Goal: Task Accomplishment & Management: Complete application form

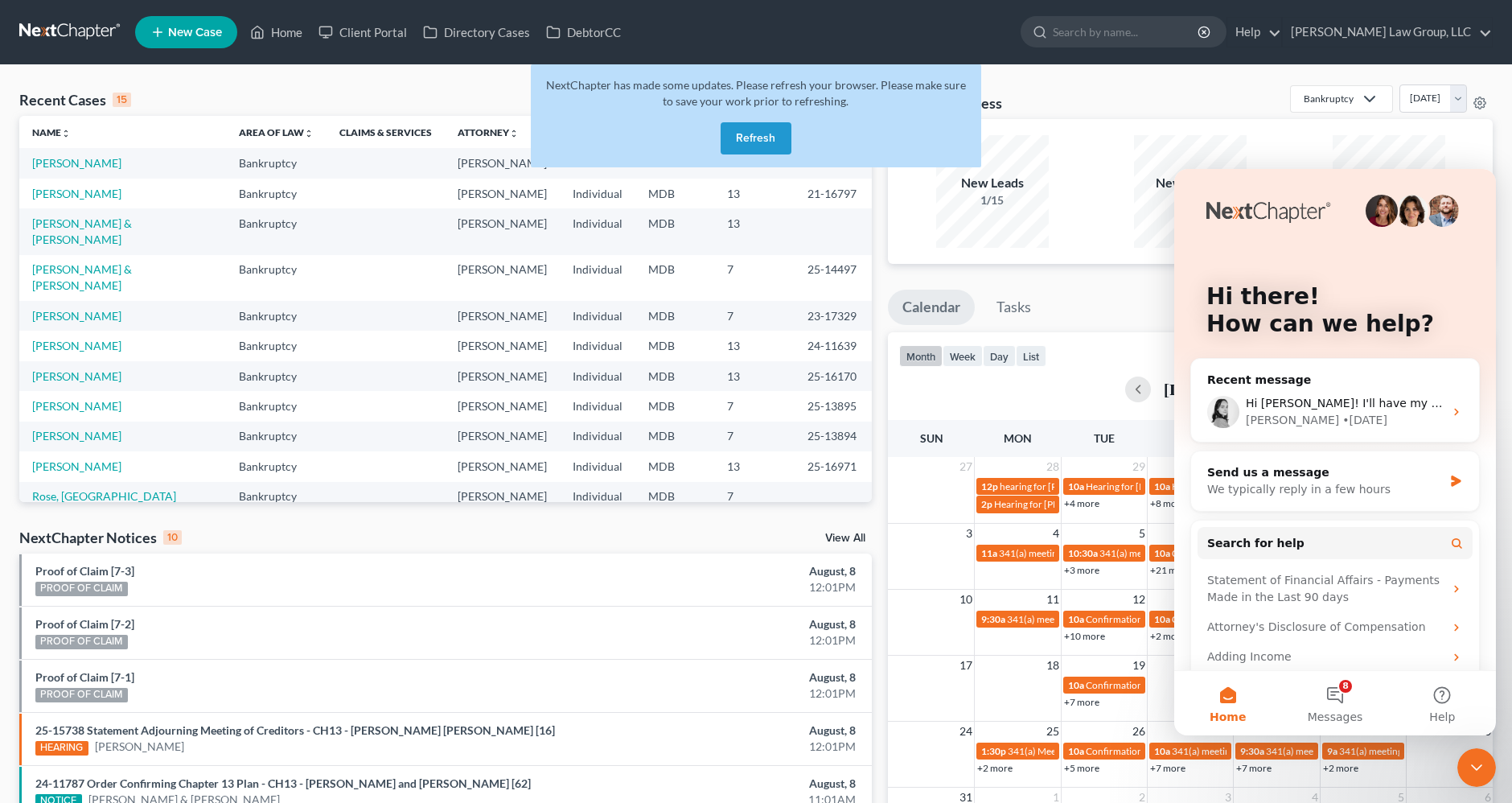
click at [754, 140] on button "Refresh" at bounding box center [756, 138] width 71 height 32
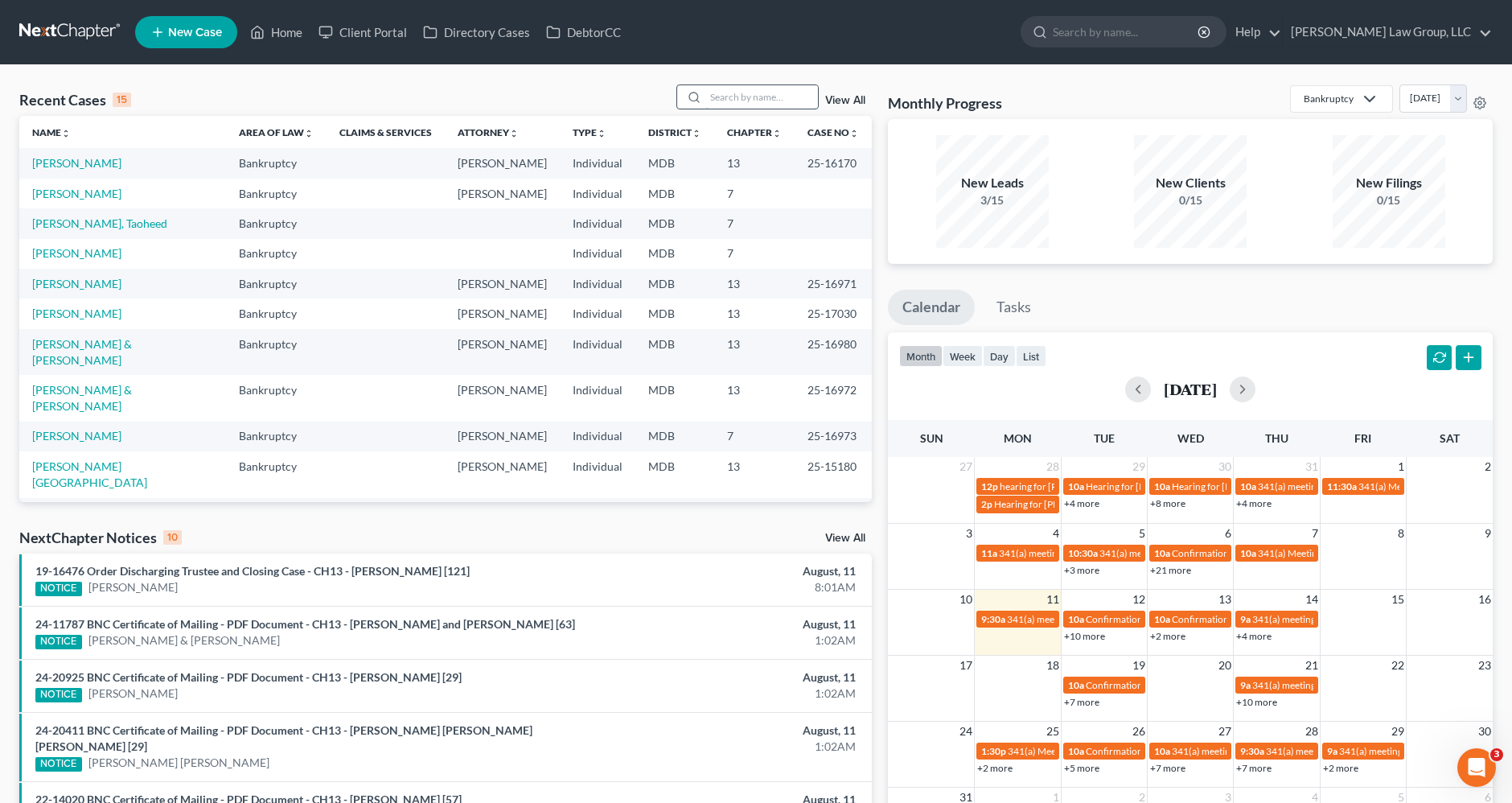
click at [763, 92] on input "search" at bounding box center [762, 96] width 113 height 24
type input "watson"
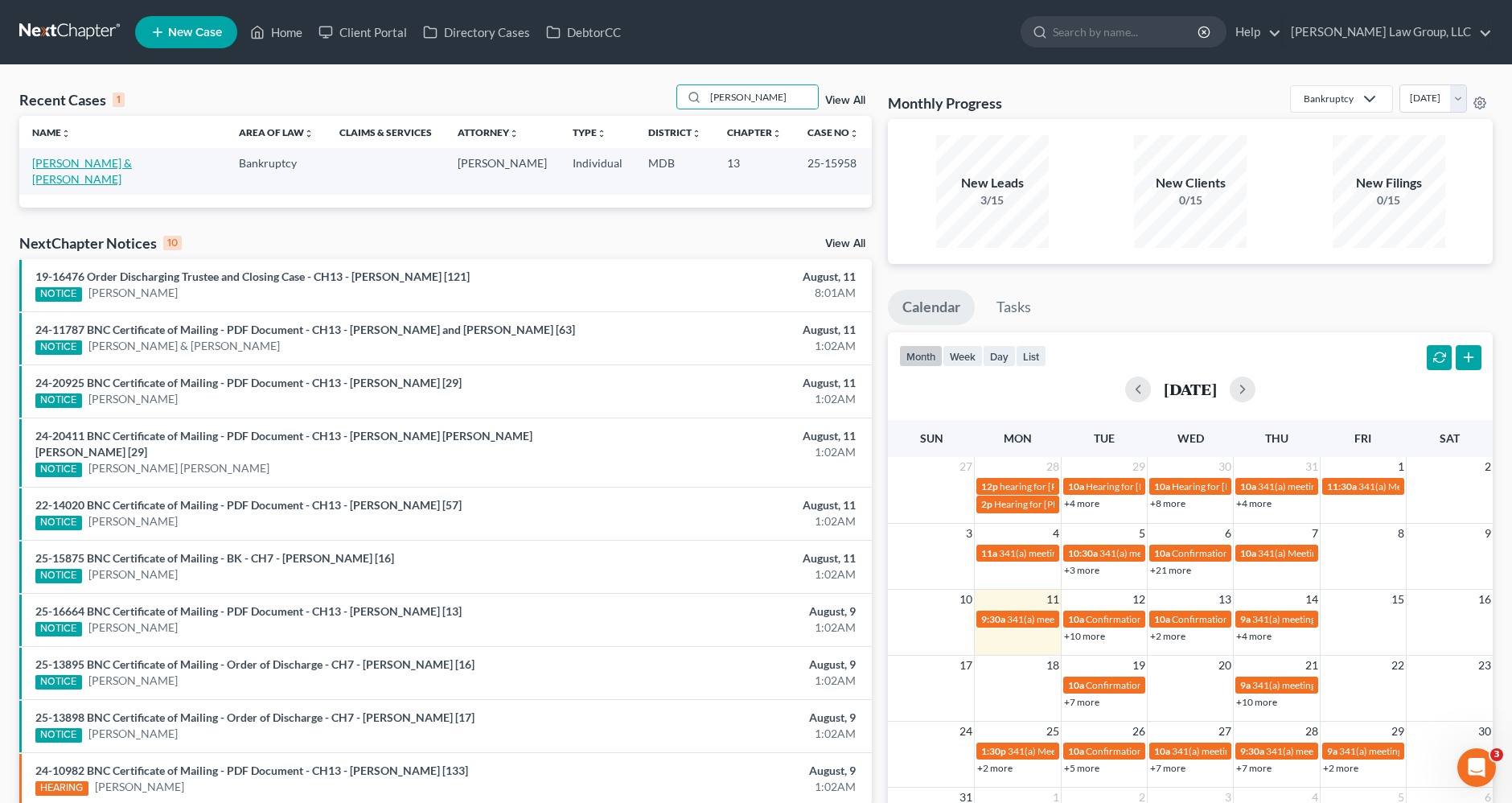
click at [122, 162] on link "Watson, Jason & Somers" at bounding box center [82, 171] width 100 height 29
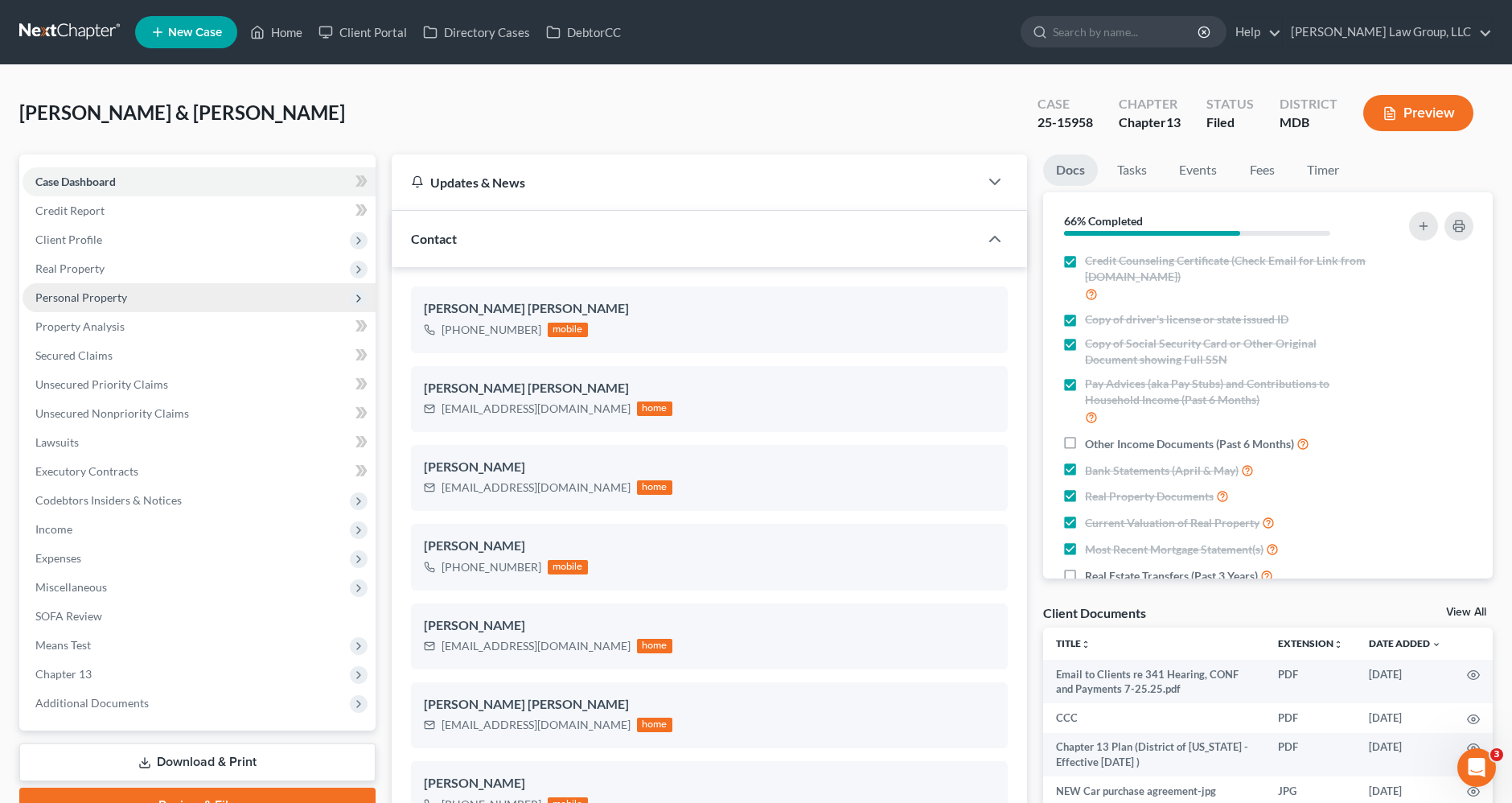
click at [187, 306] on span "Personal Property" at bounding box center [199, 297] width 354 height 29
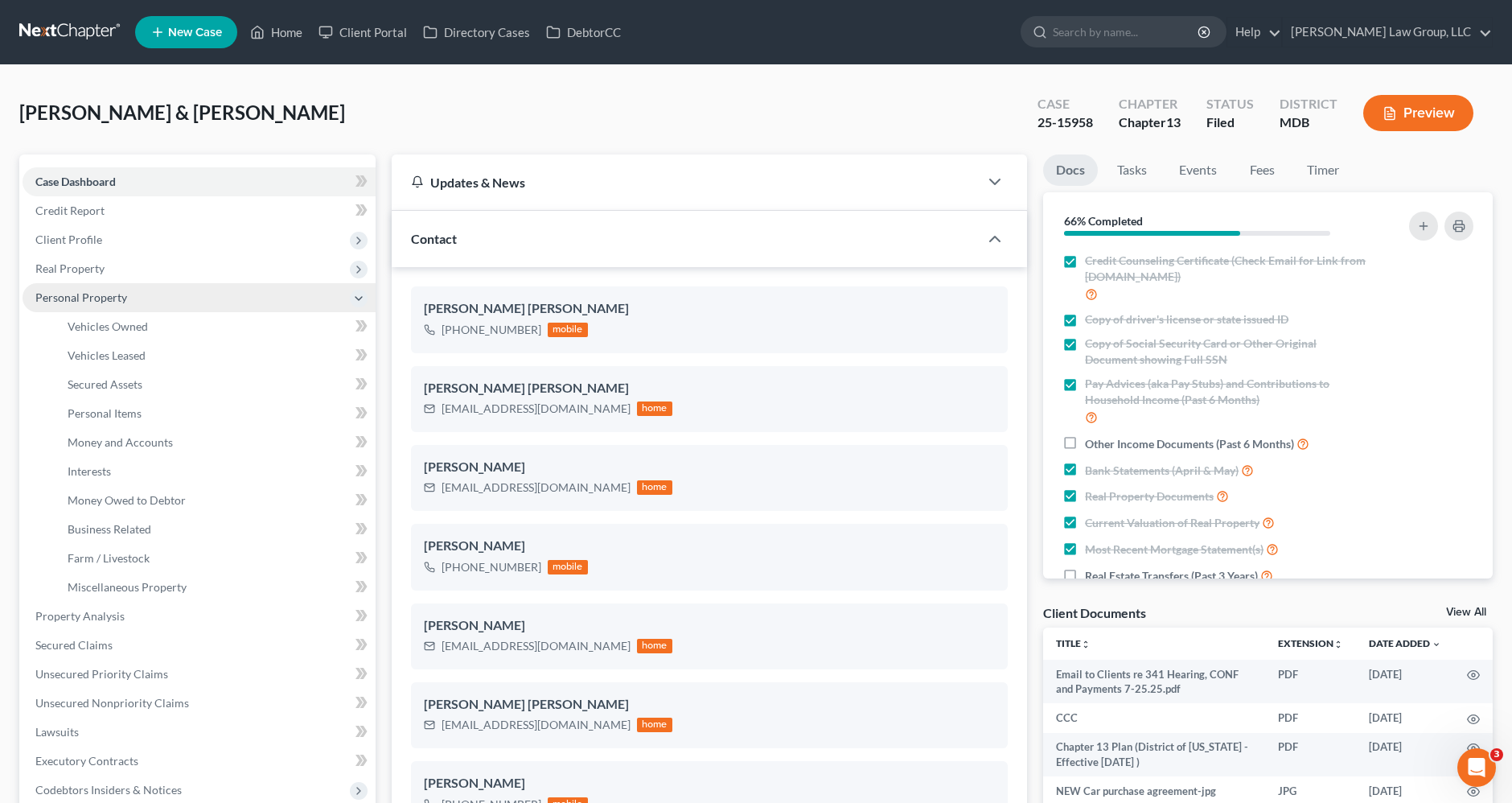
click at [187, 306] on span "Personal Property" at bounding box center [199, 297] width 354 height 29
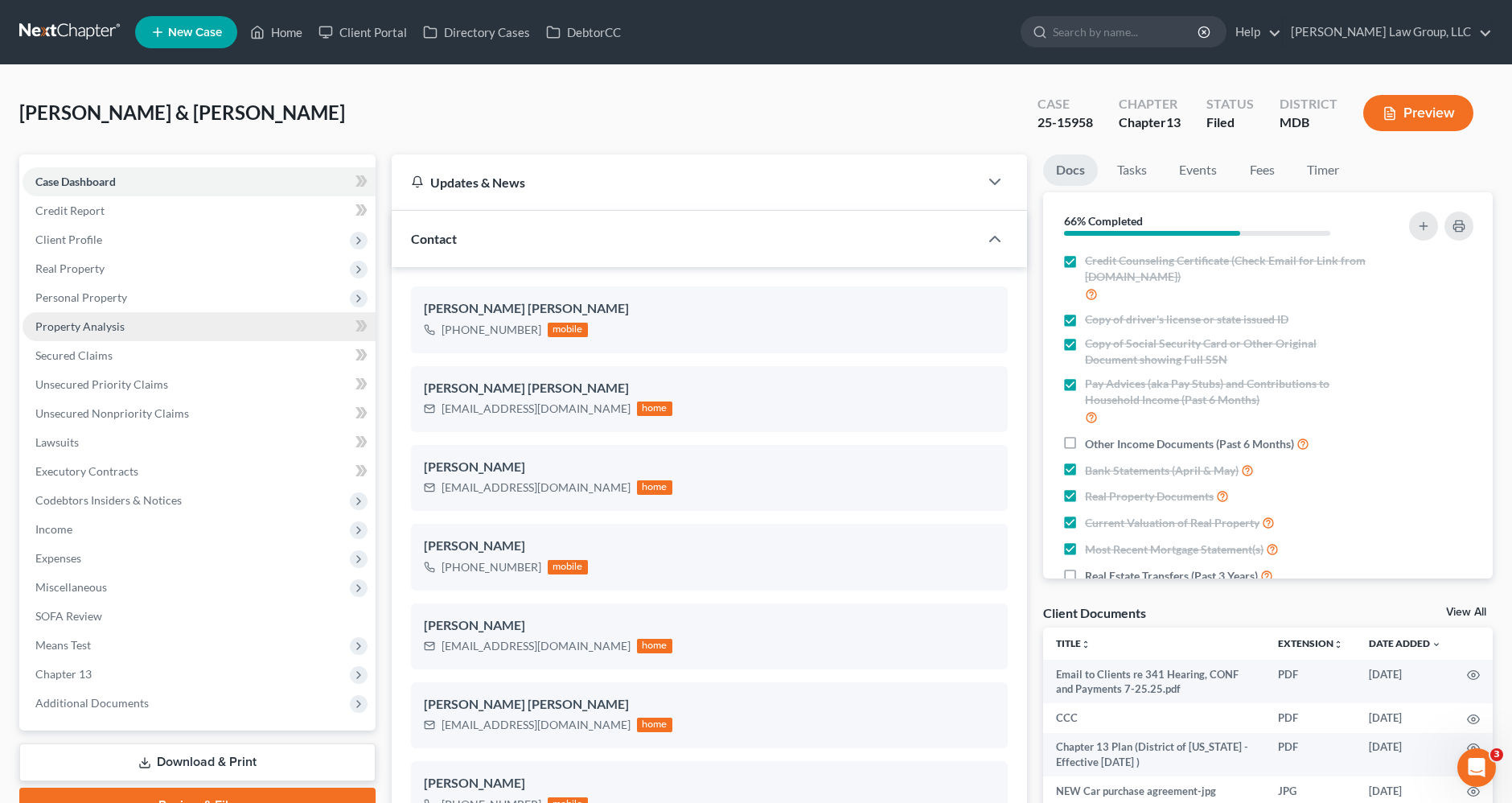
click at [162, 328] on link "Property Analysis" at bounding box center [199, 326] width 354 height 29
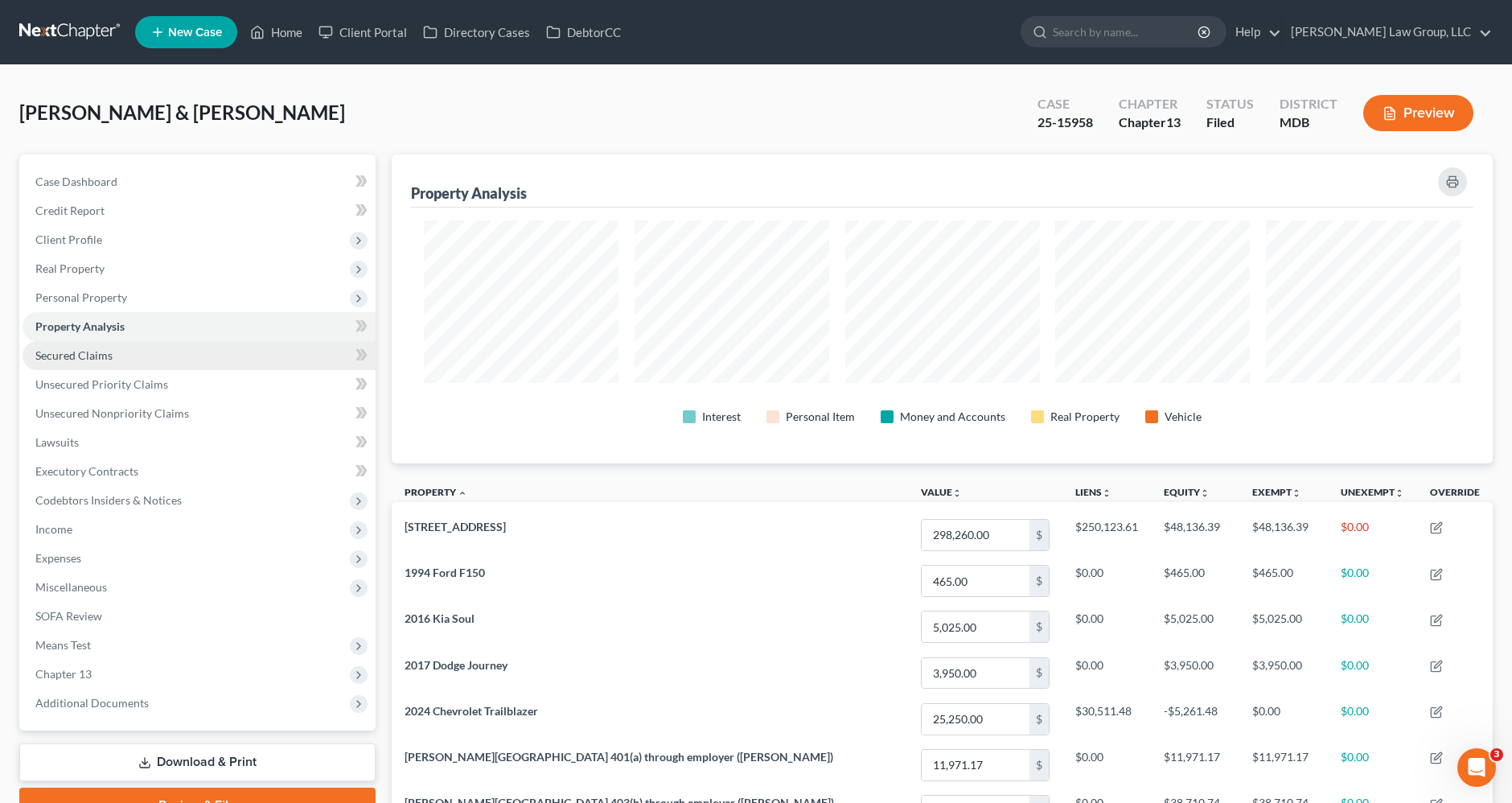
click at [99, 362] on link "Secured Claims" at bounding box center [199, 355] width 354 height 29
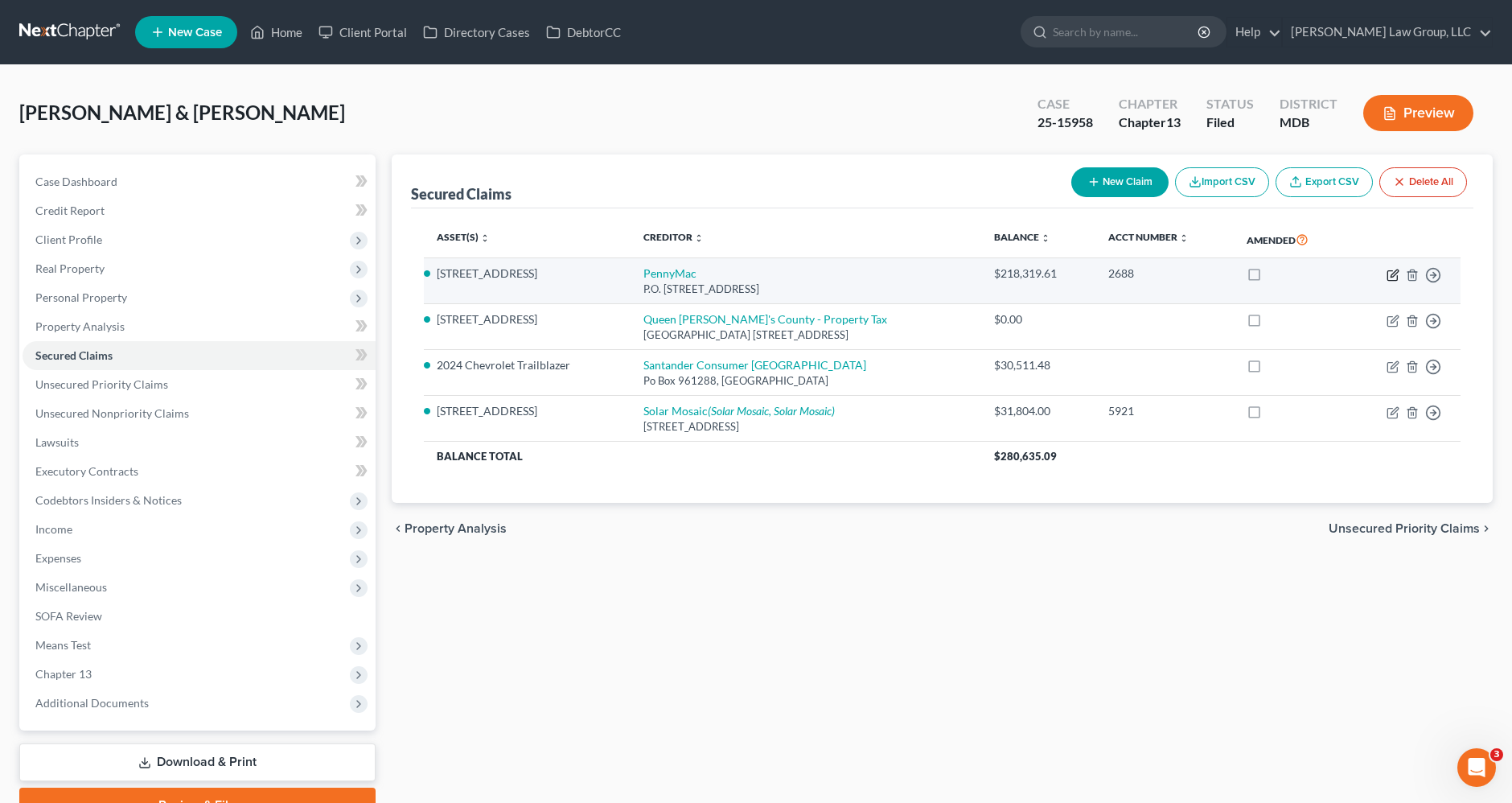
click at [1394, 272] on icon "button" at bounding box center [1394, 275] width 13 height 13
select select "4"
select select "3"
select select "4"
select select "2"
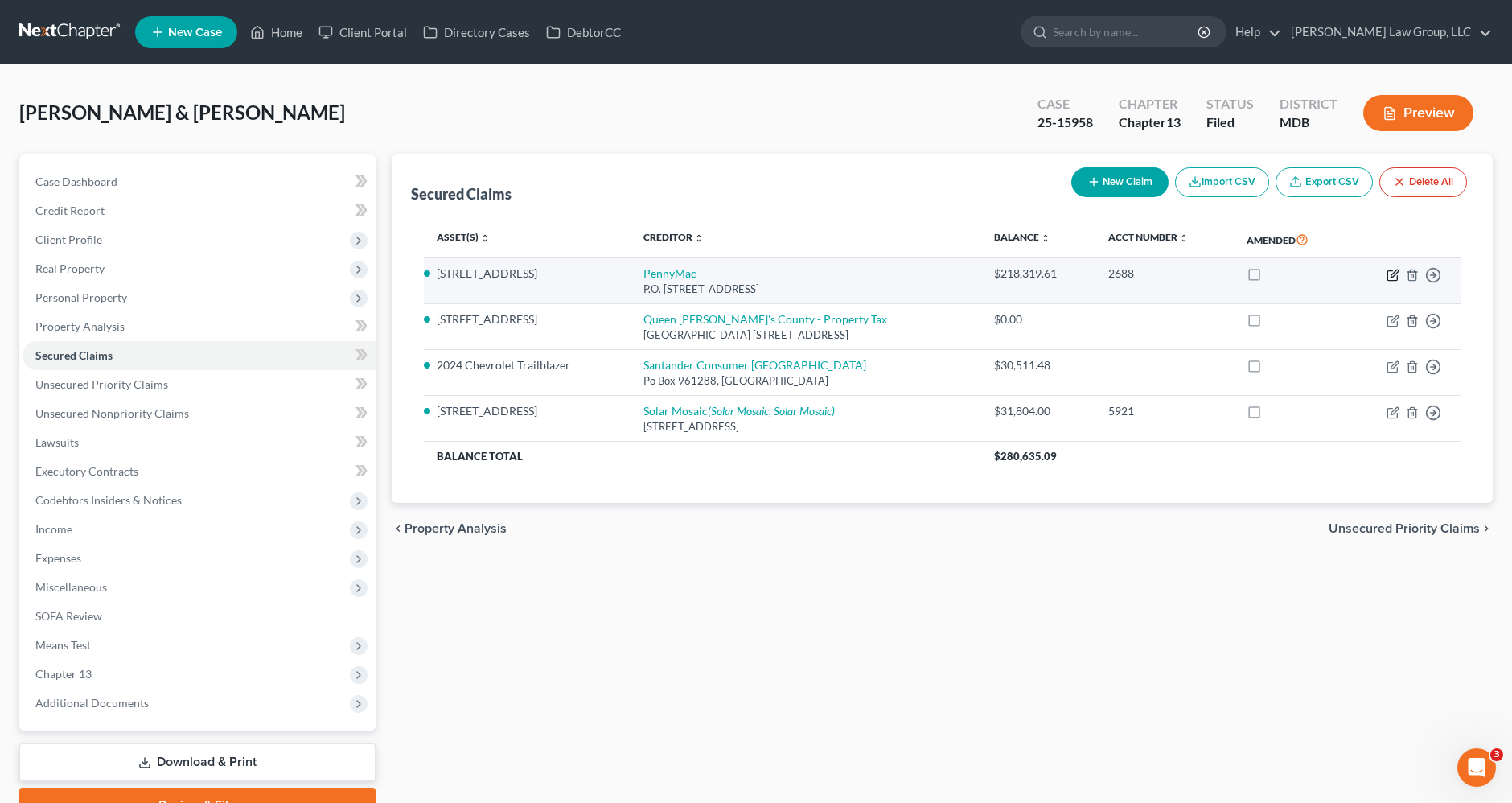
select select "0"
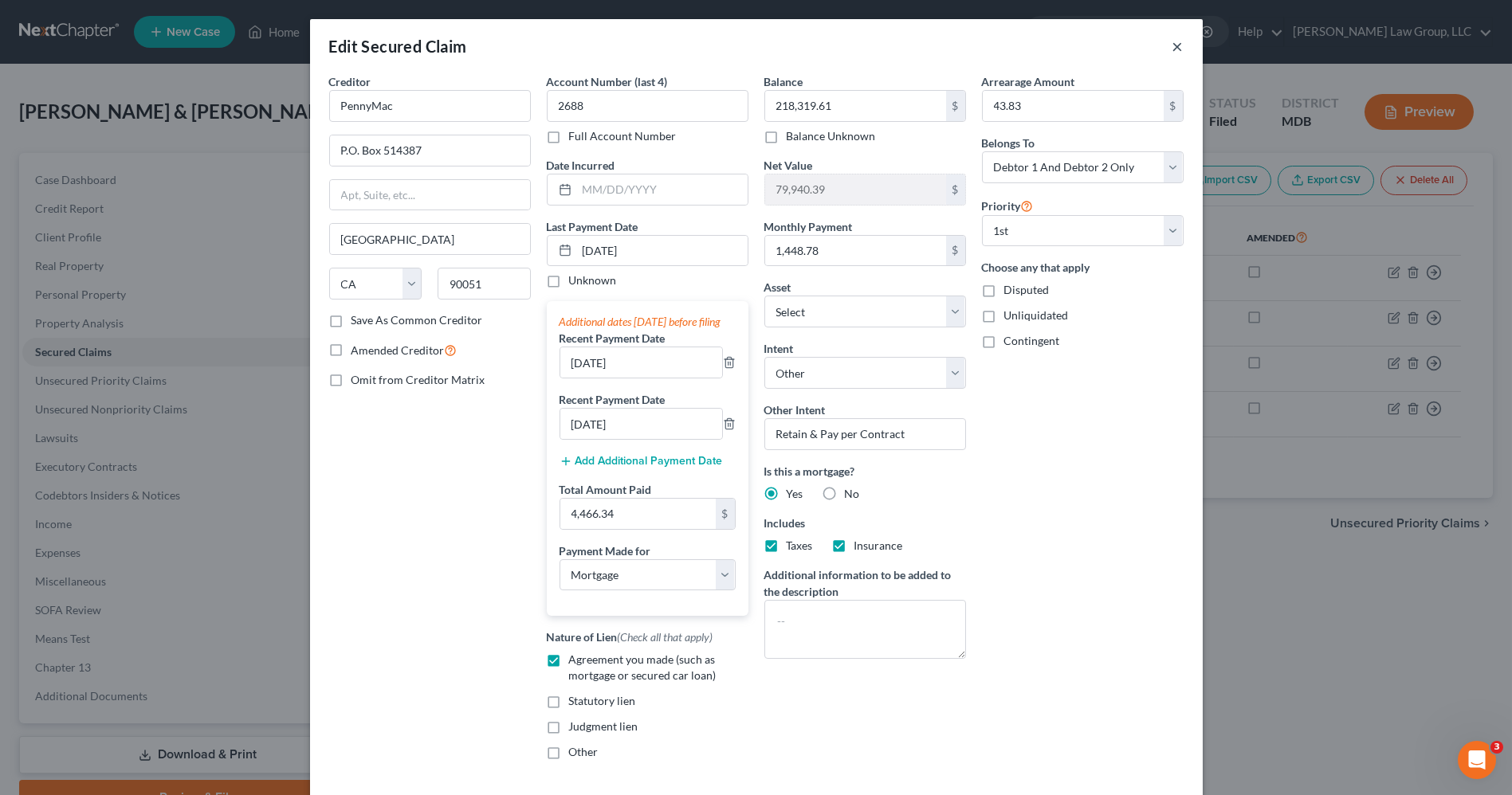
click at [1175, 49] on button "×" at bounding box center [1178, 46] width 11 height 19
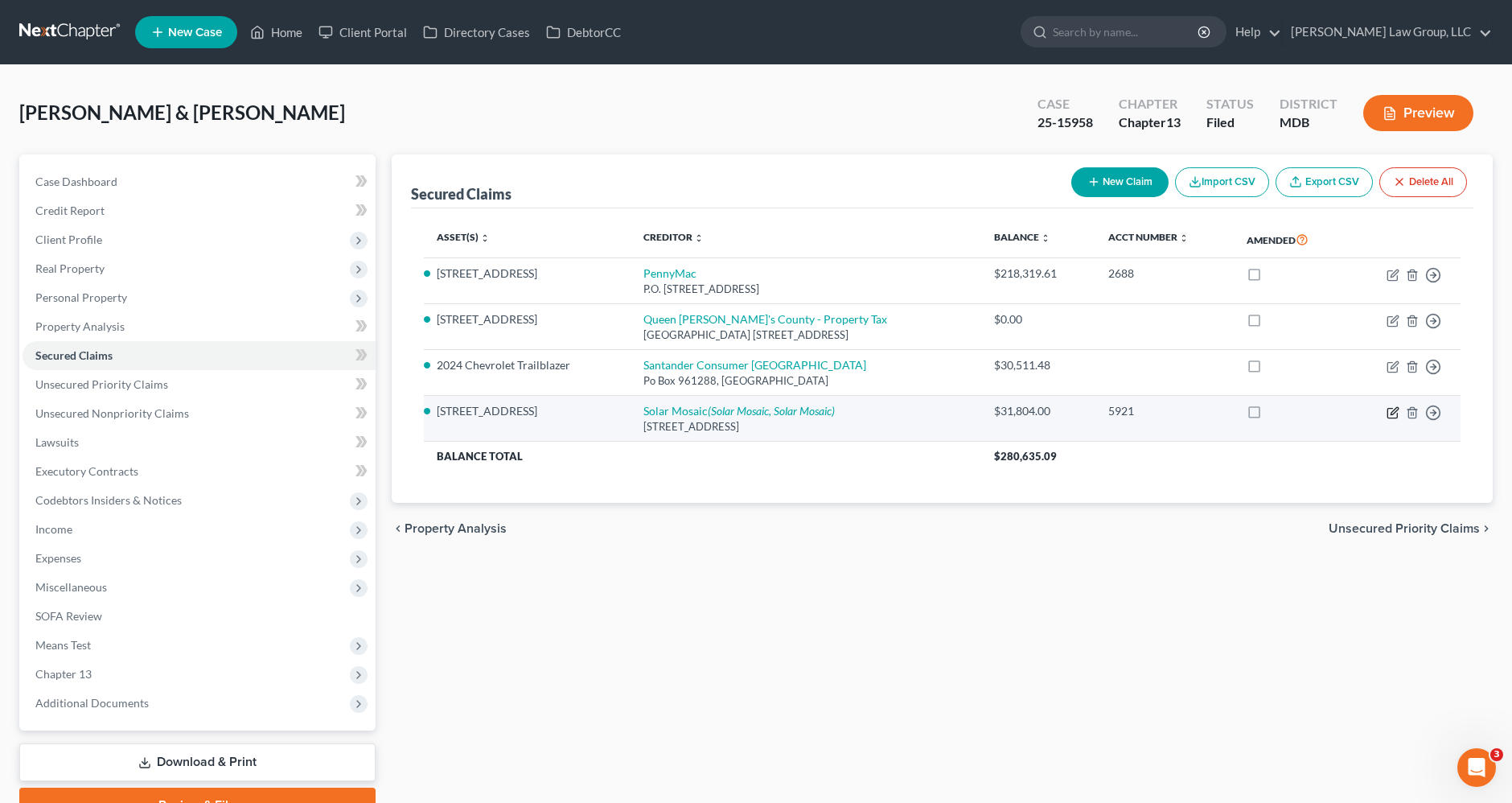
click at [1390, 413] on icon "button" at bounding box center [1394, 413] width 13 height 13
select select "4"
select select "11"
select select "4"
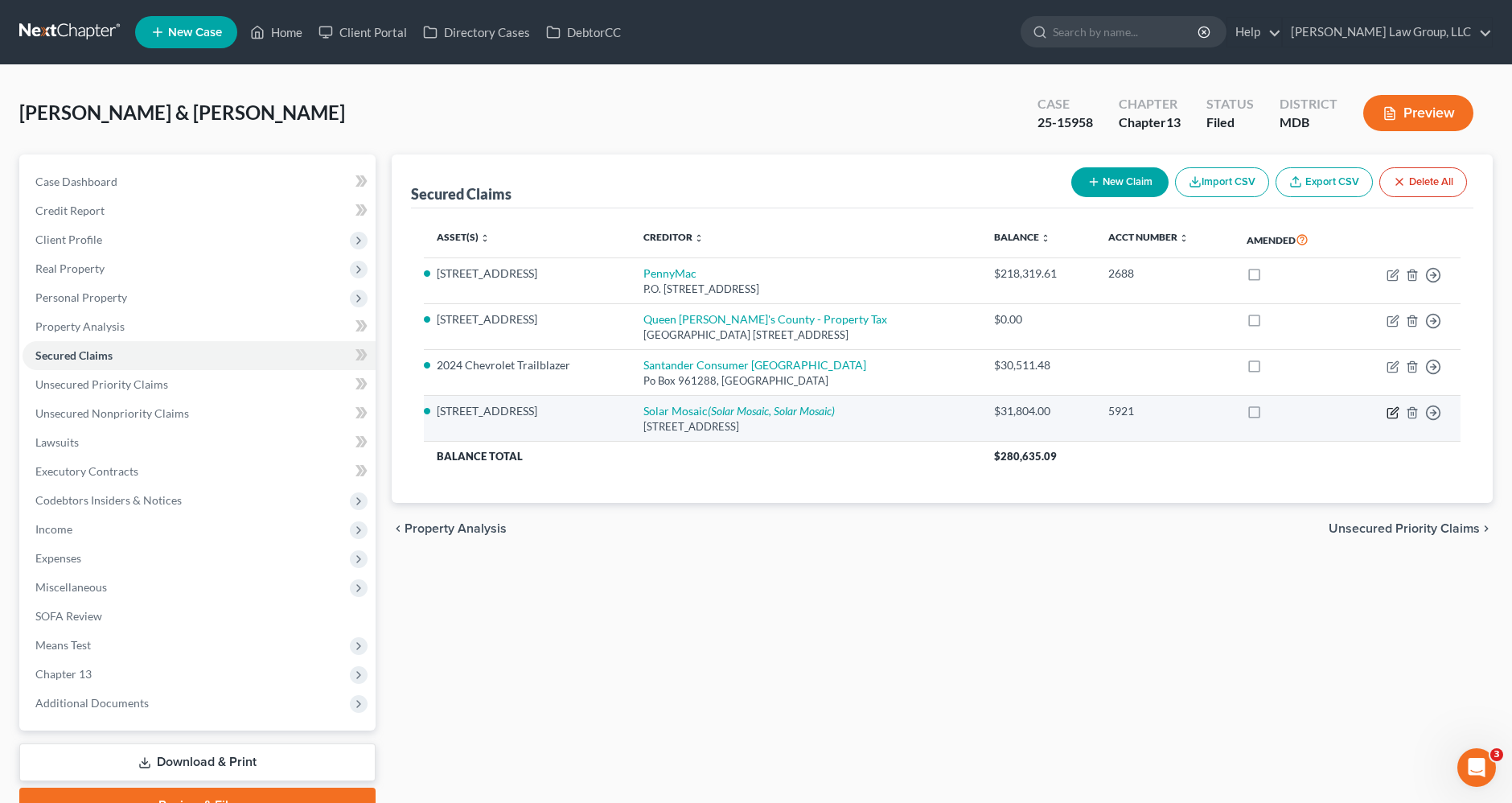
select select "1"
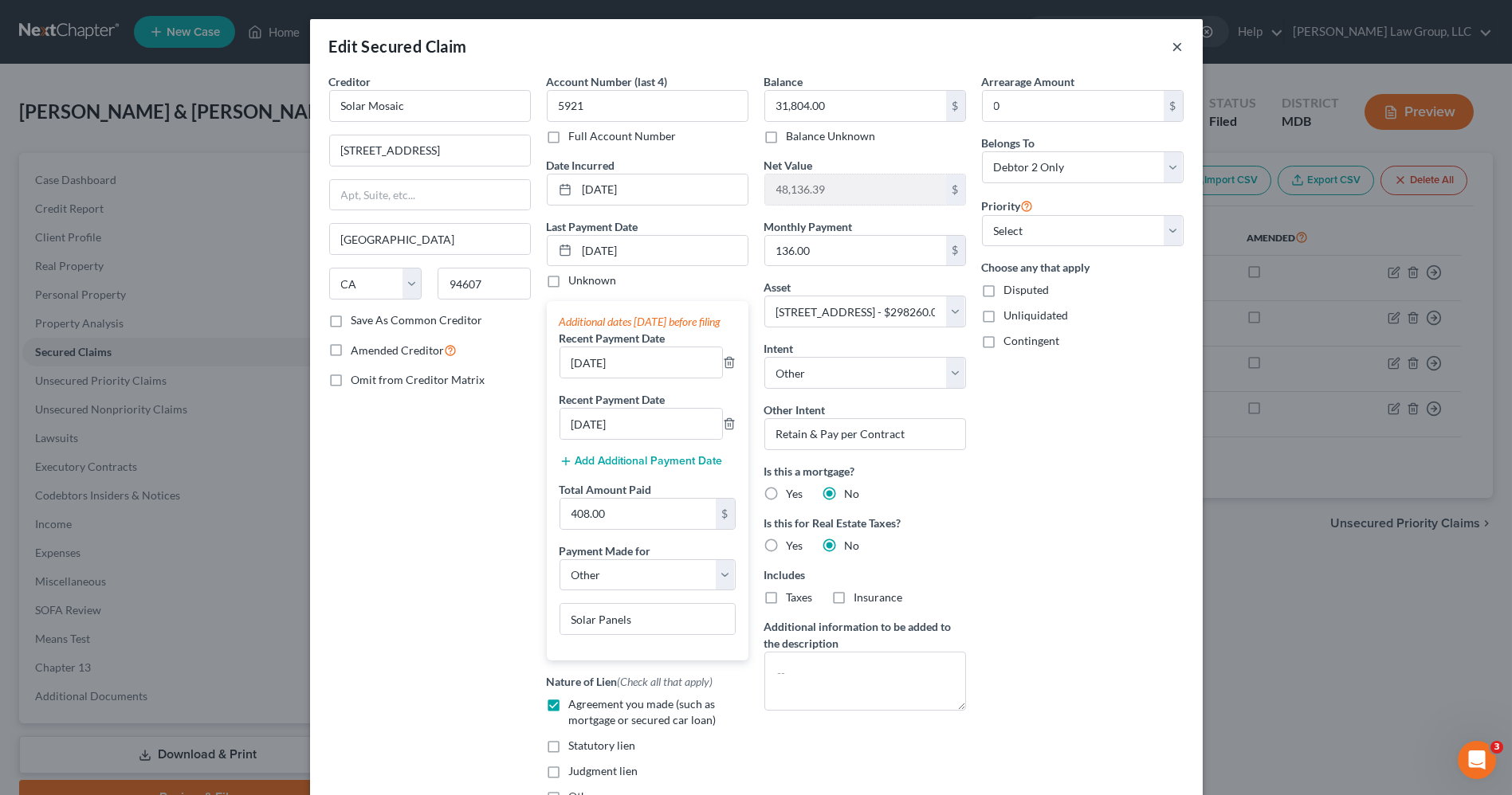
click at [1172, 46] on button "×" at bounding box center [1178, 46] width 11 height 19
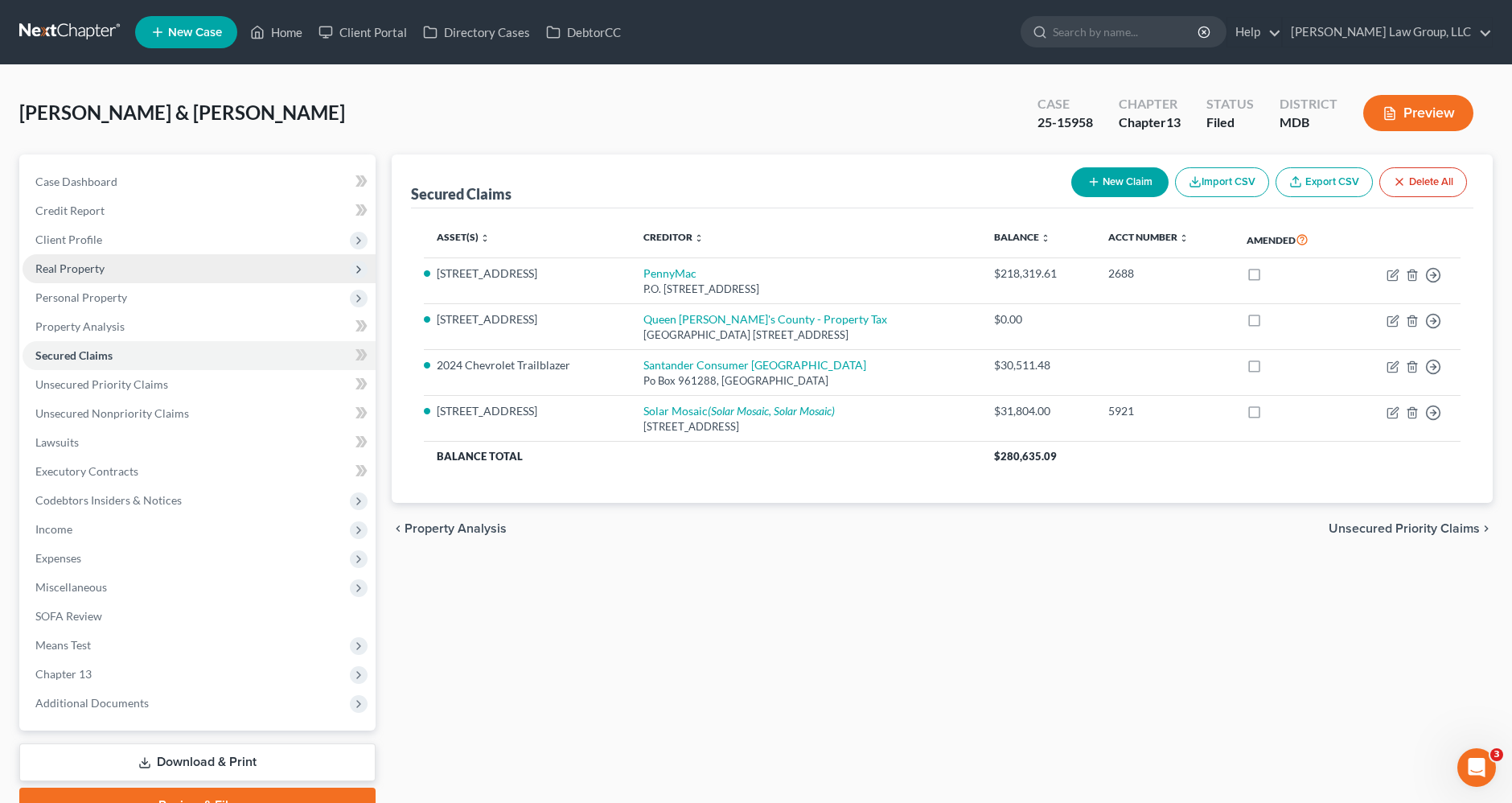
click at [70, 276] on span "Real Property" at bounding box center [199, 268] width 354 height 29
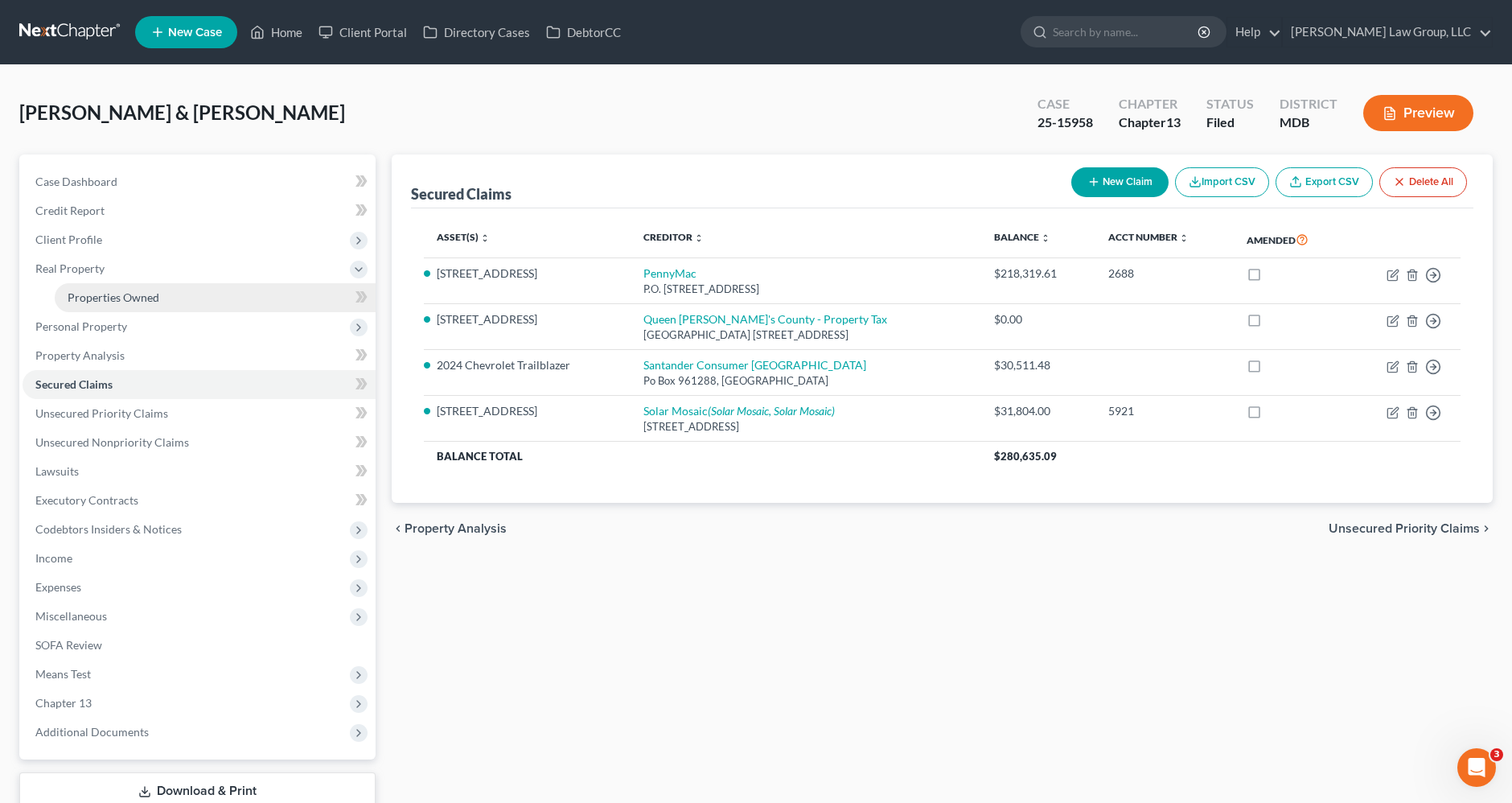
click at [73, 286] on link "Properties Owned" at bounding box center [215, 297] width 321 height 29
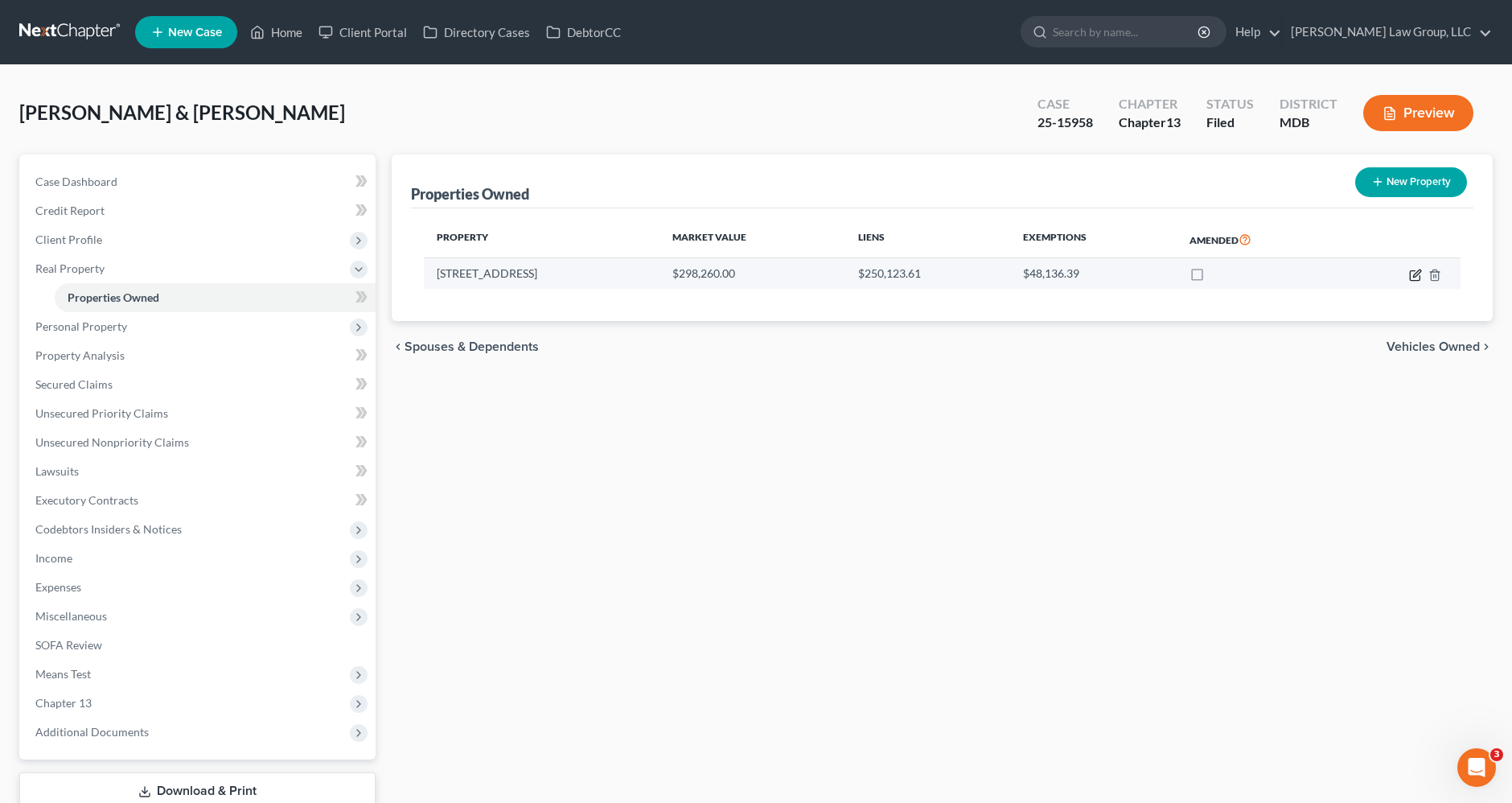
click at [1419, 274] on icon "button" at bounding box center [1416, 275] width 13 height 13
select select "21"
select select "2"
select select "5"
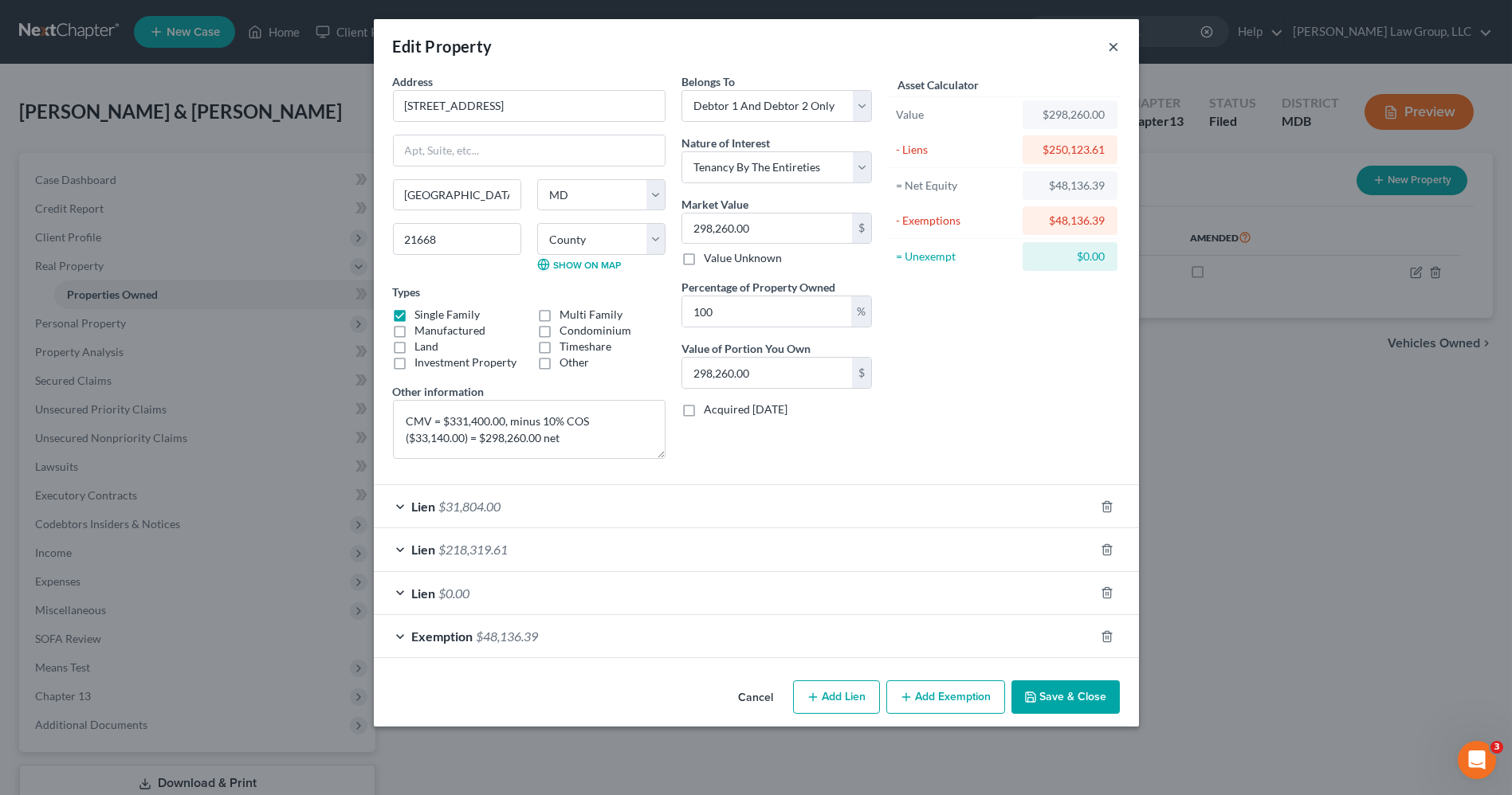
click at [1116, 47] on button "×" at bounding box center [1115, 46] width 11 height 19
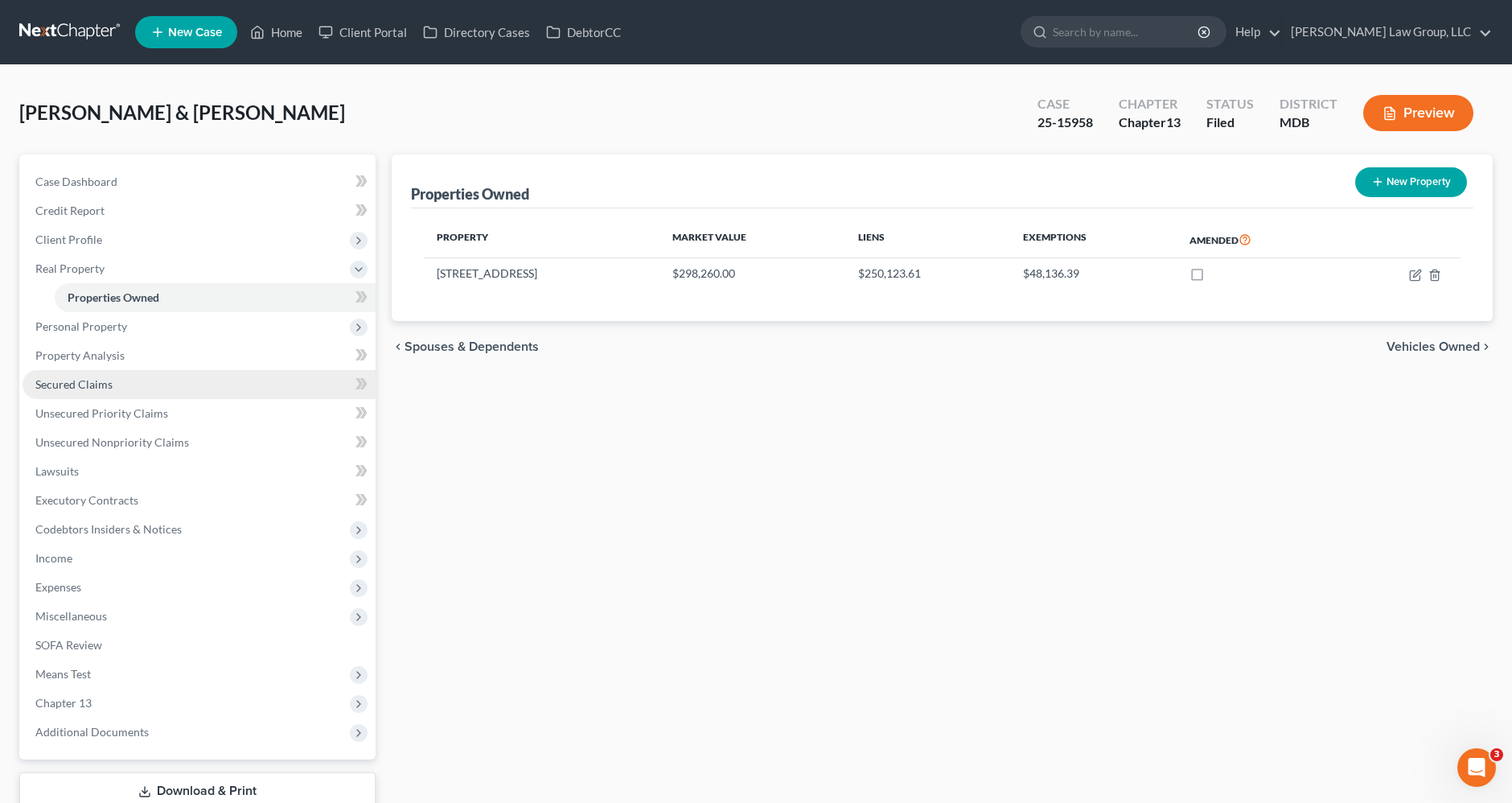
click at [142, 386] on link "Secured Claims" at bounding box center [199, 384] width 354 height 29
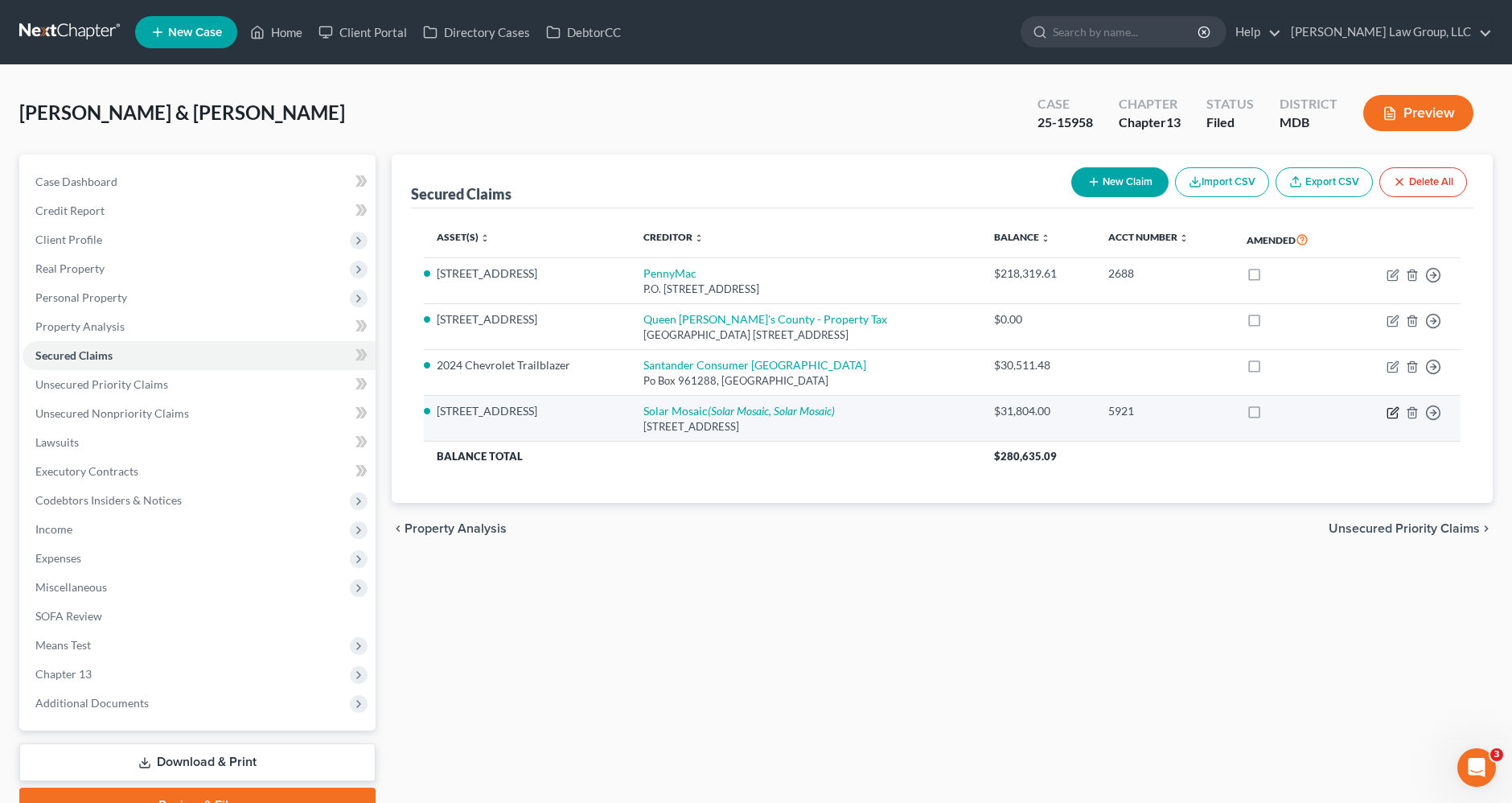
click at [1392, 408] on icon "button" at bounding box center [1394, 413] width 13 height 13
select select "4"
select select "11"
select select "4"
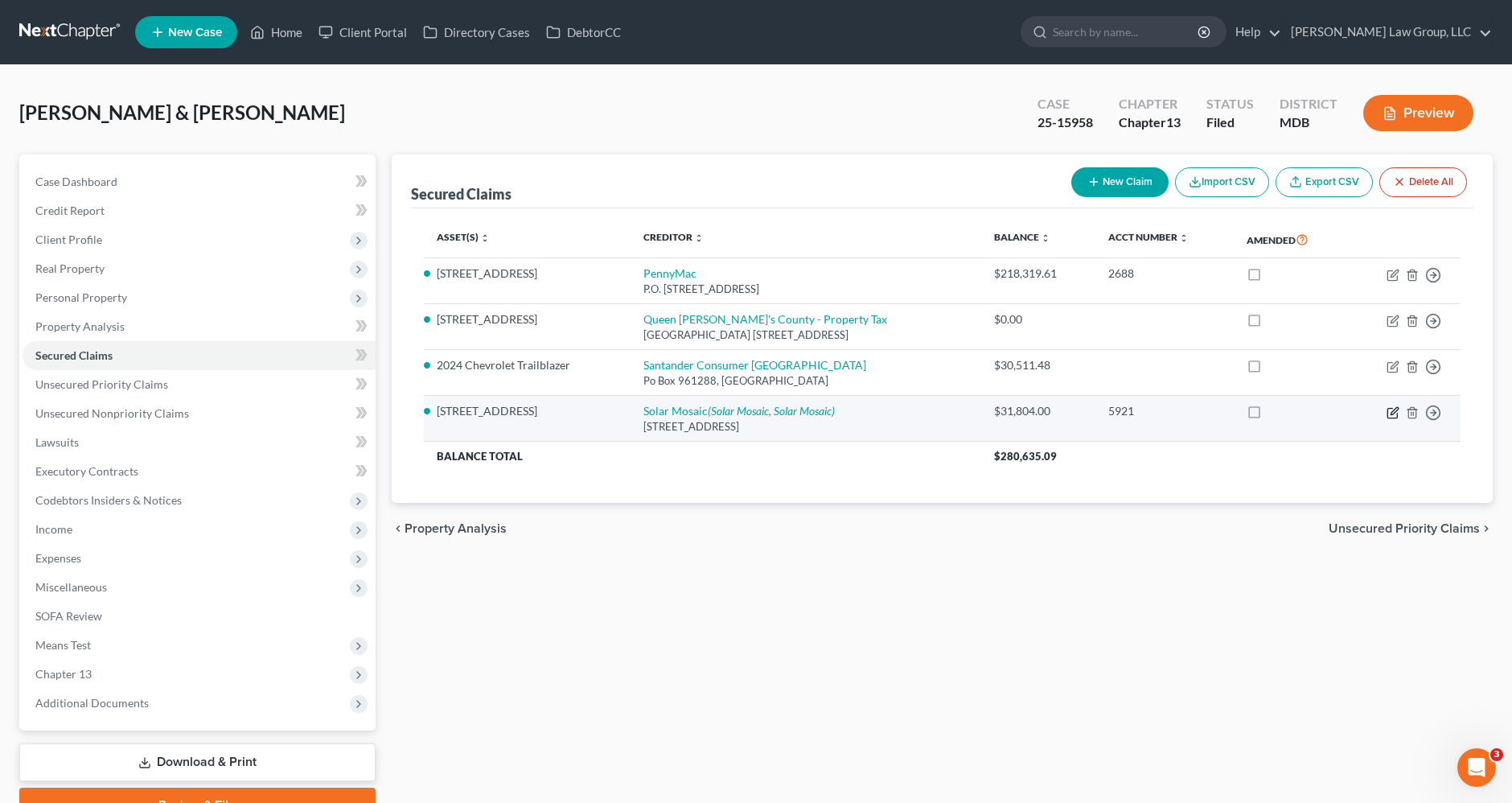
select select "1"
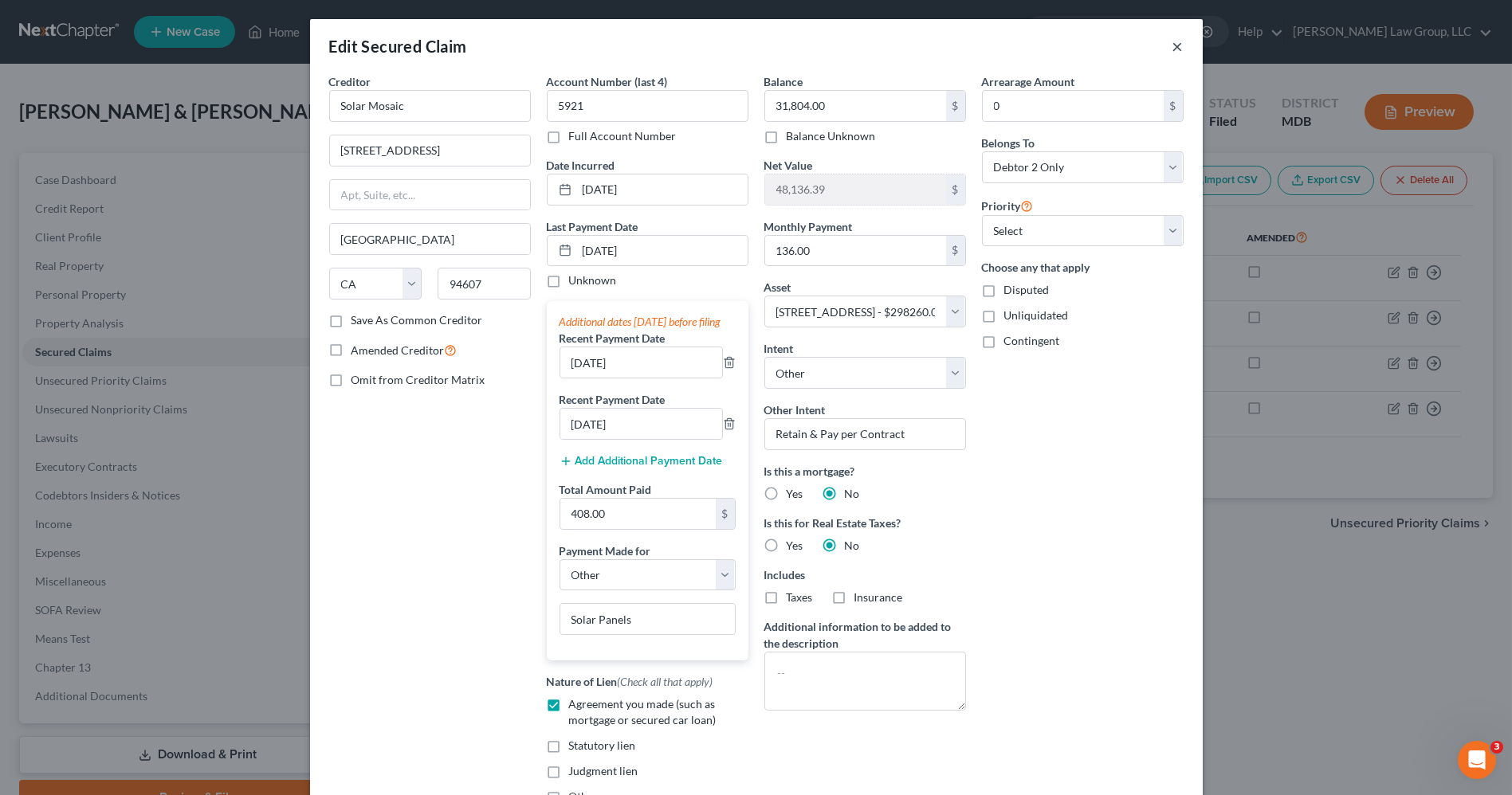
click at [1172, 44] on button "×" at bounding box center [1178, 46] width 11 height 19
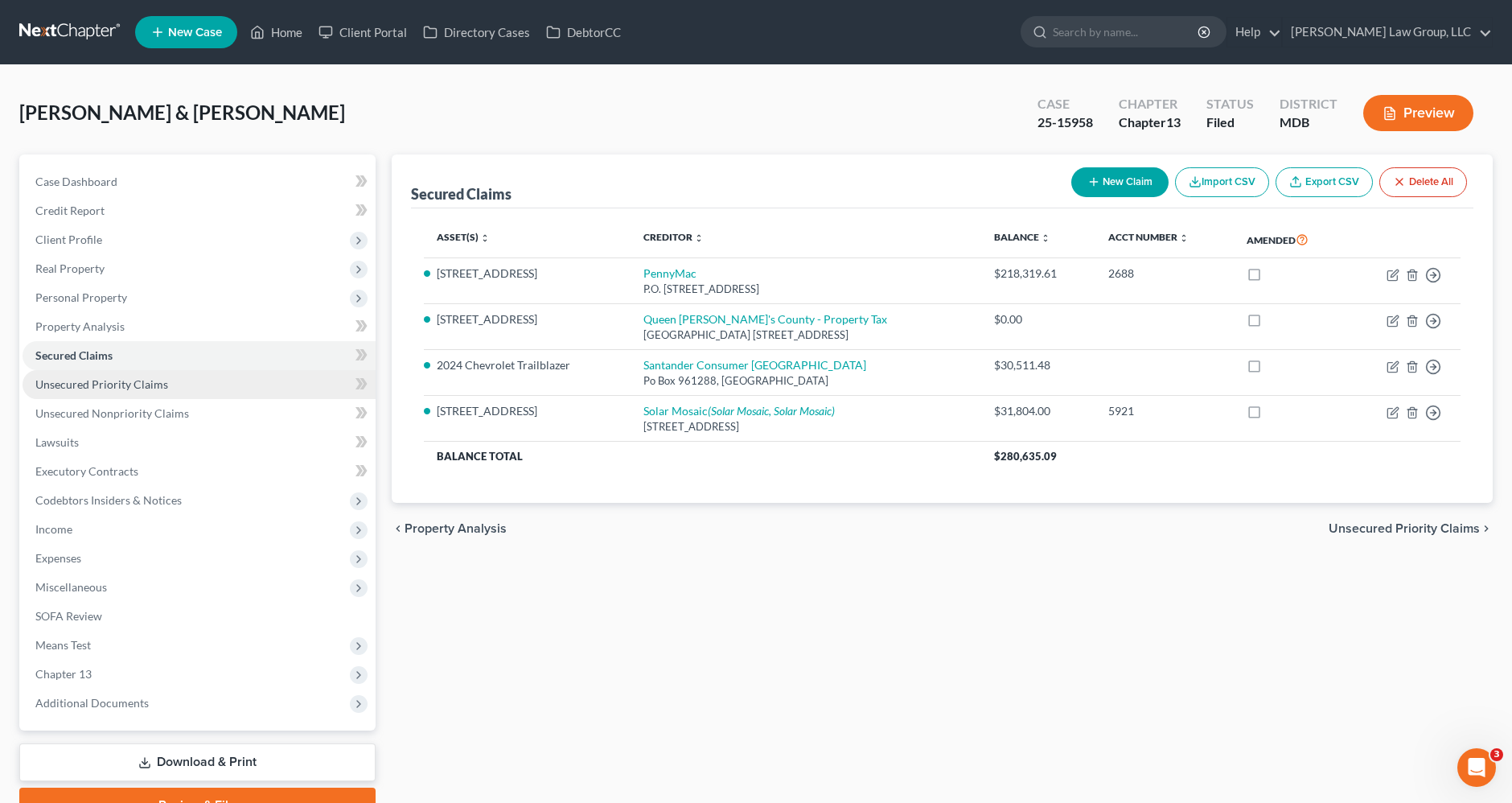
click at [99, 387] on span "Unsecured Priority Claims" at bounding box center [101, 384] width 133 height 14
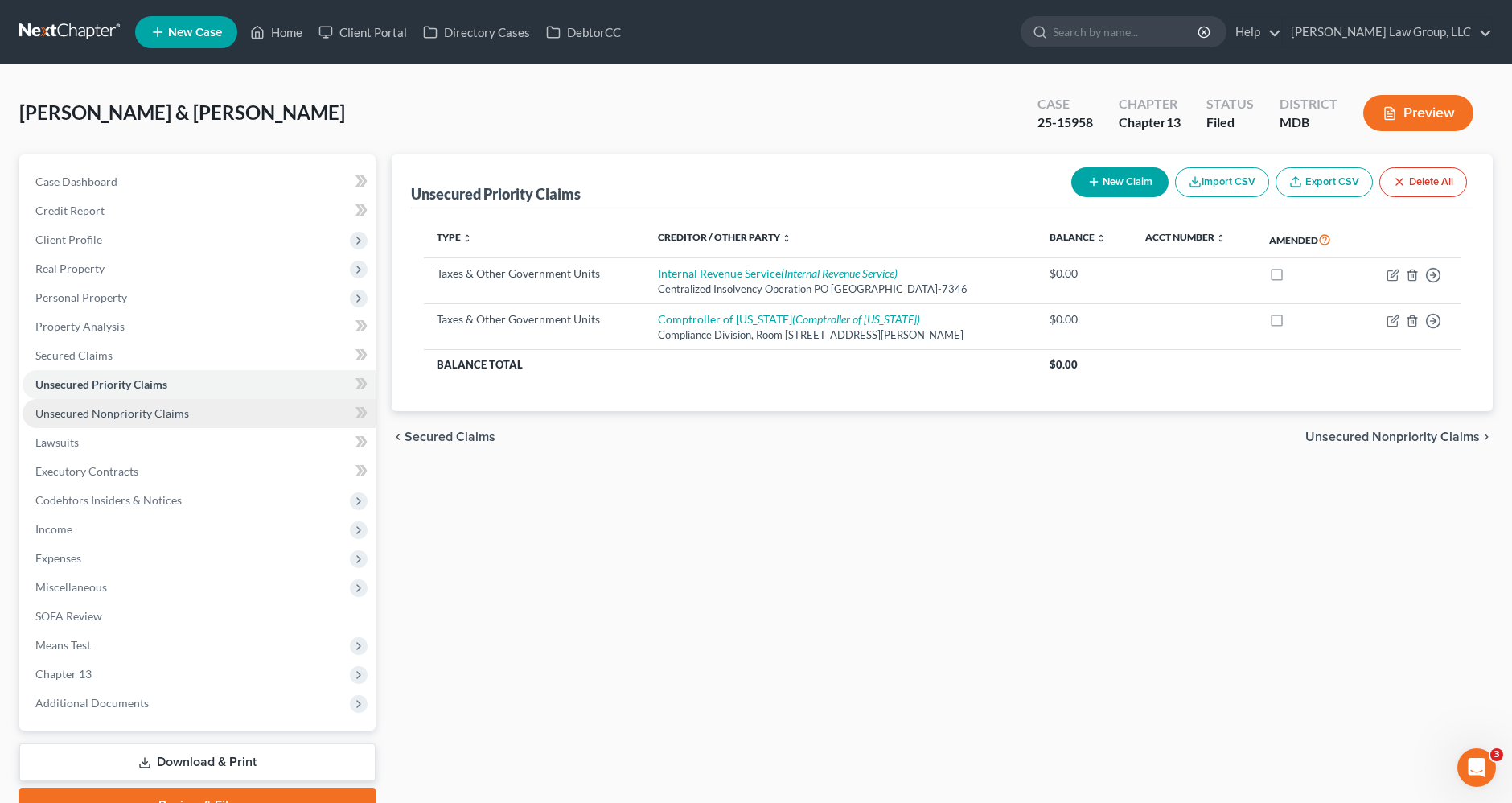
click at [99, 416] on span "Unsecured Nonpriority Claims" at bounding box center [112, 413] width 153 height 14
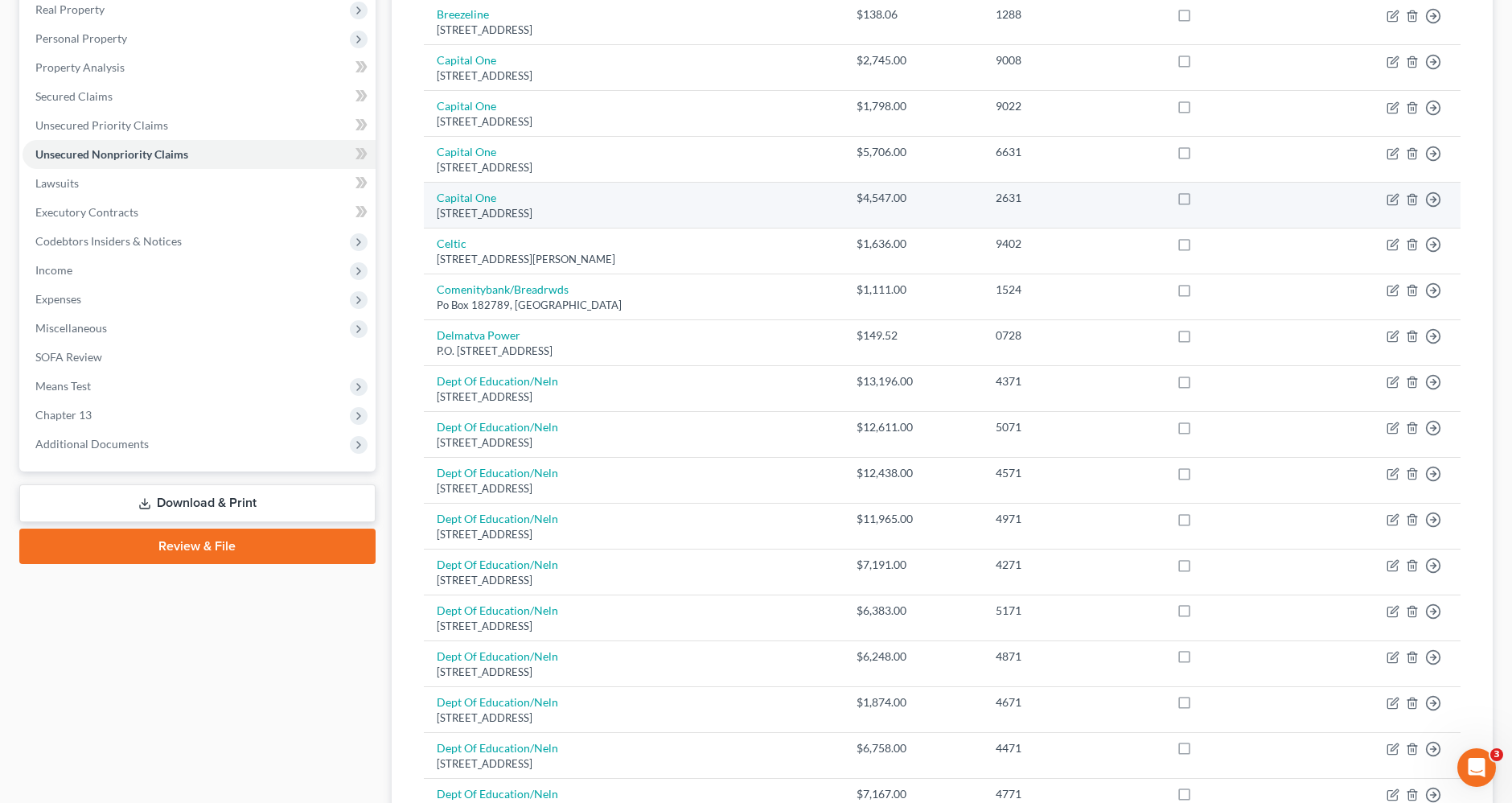
scroll to position [191, 0]
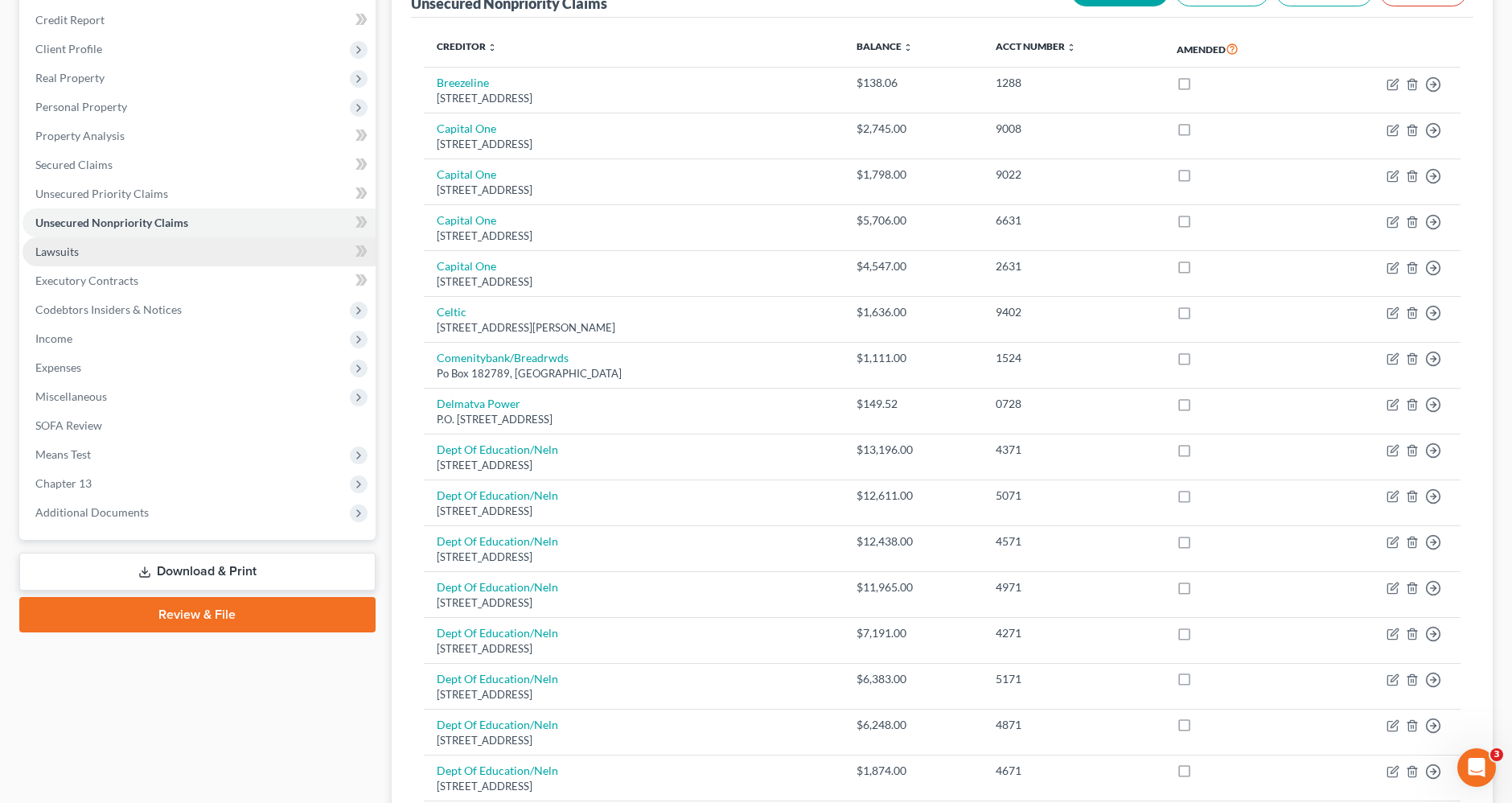
click at [149, 249] on link "Lawsuits" at bounding box center [199, 252] width 354 height 29
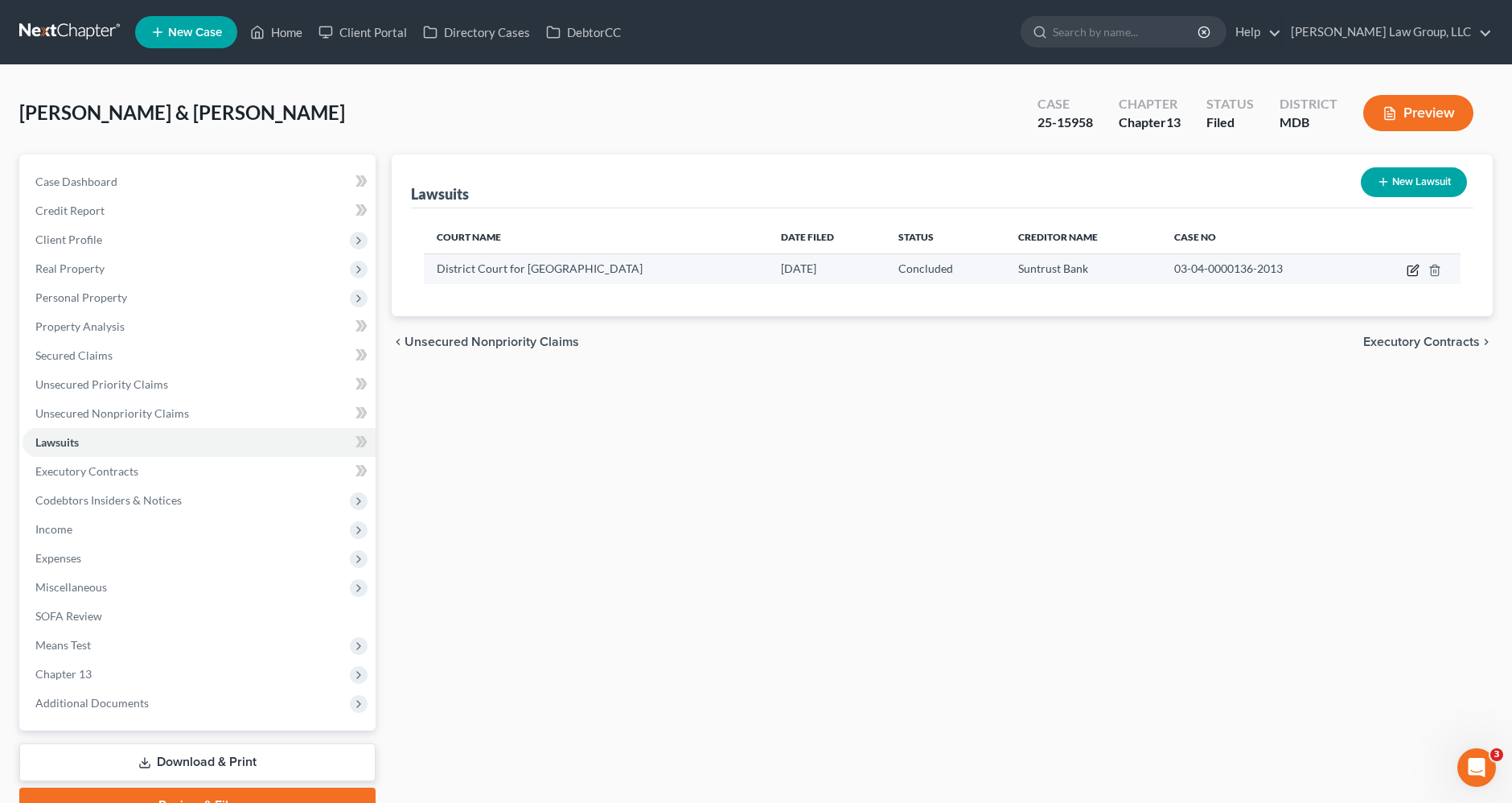
click at [1411, 264] on icon "button" at bounding box center [1413, 270] width 13 height 13
select select "21"
select select "2"
select select "4"
select select "21"
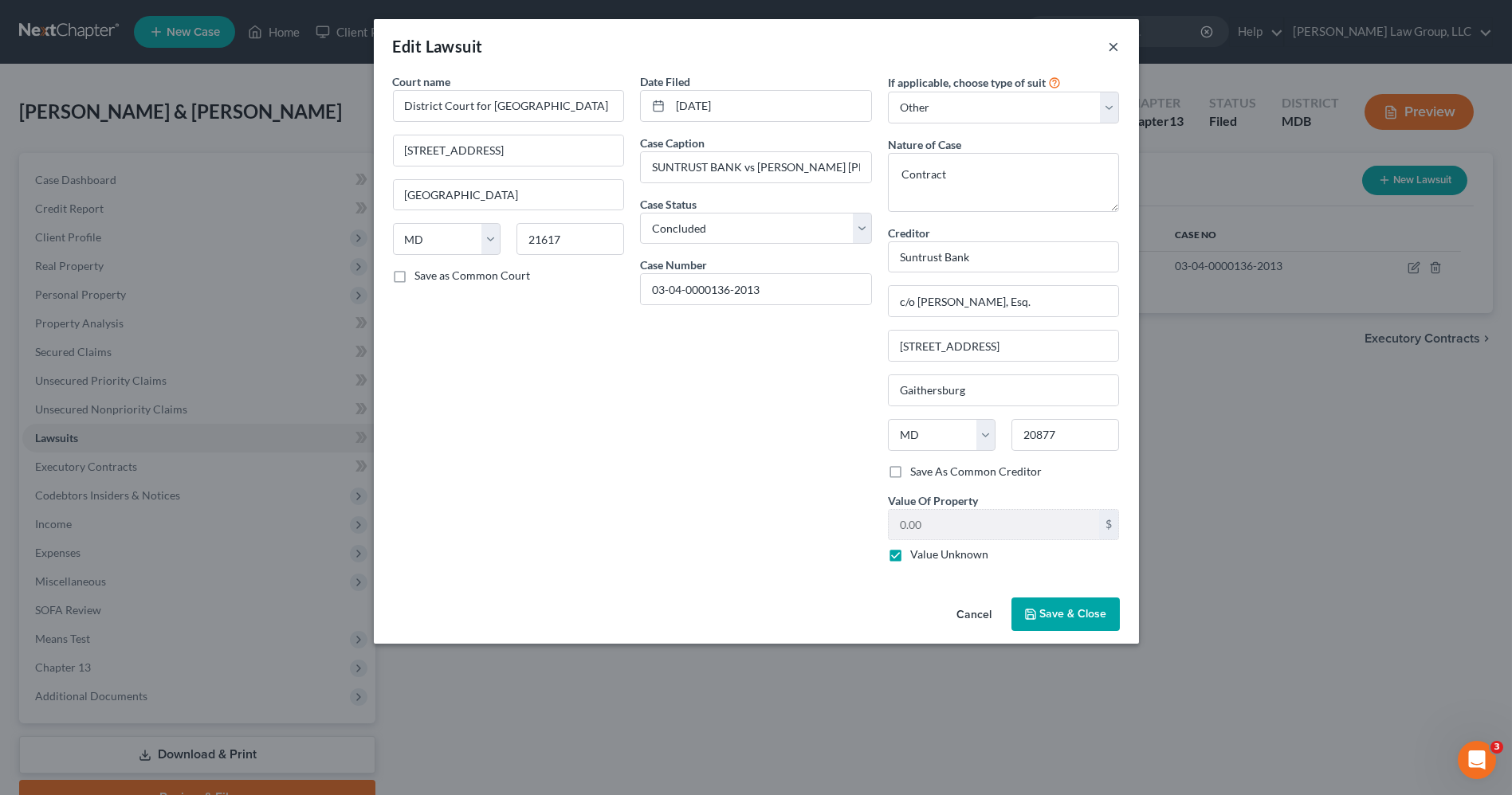
click at [1112, 44] on button "×" at bounding box center [1115, 46] width 11 height 19
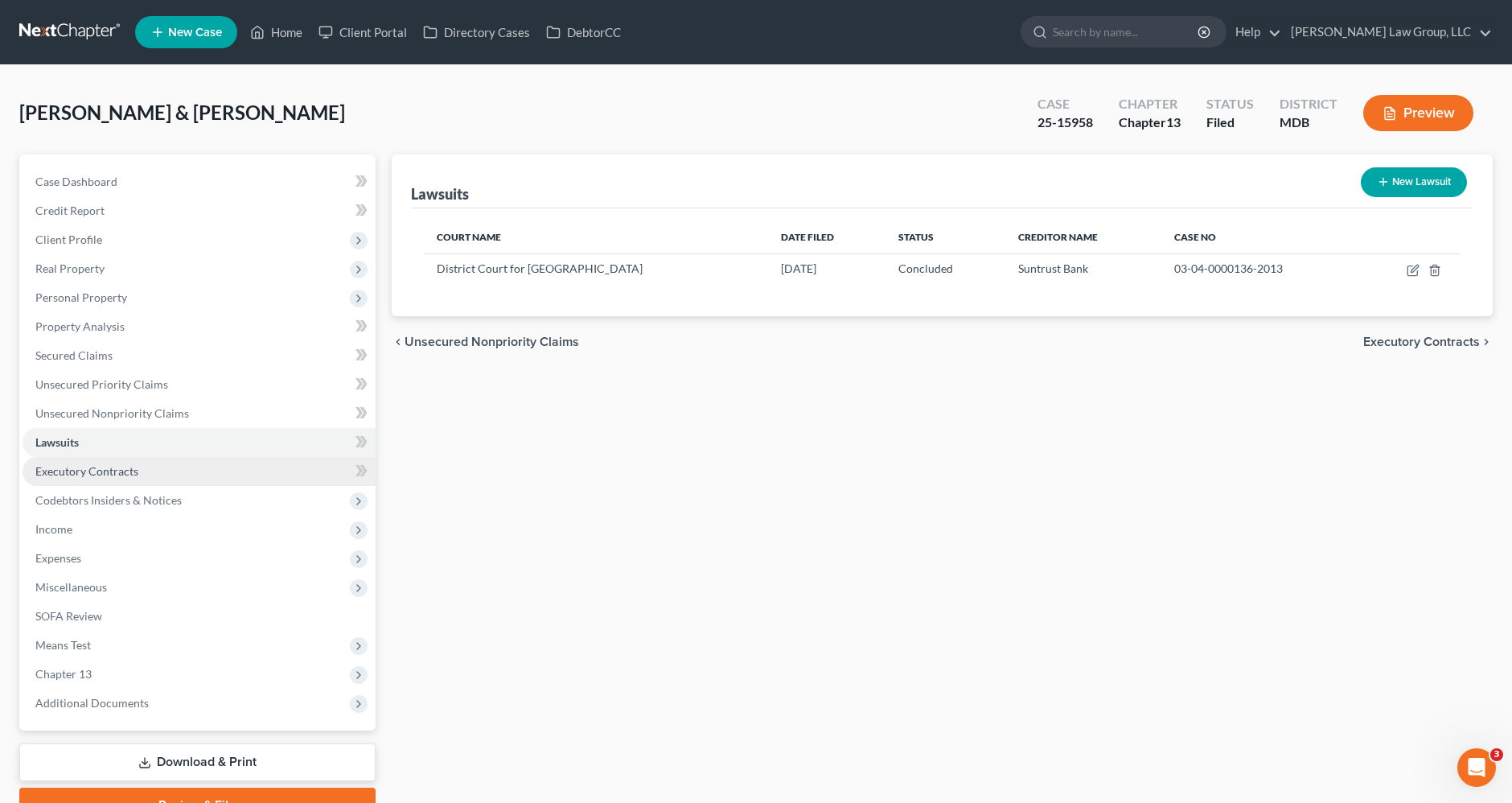
click at [78, 475] on span "Executory Contracts" at bounding box center [87, 471] width 103 height 14
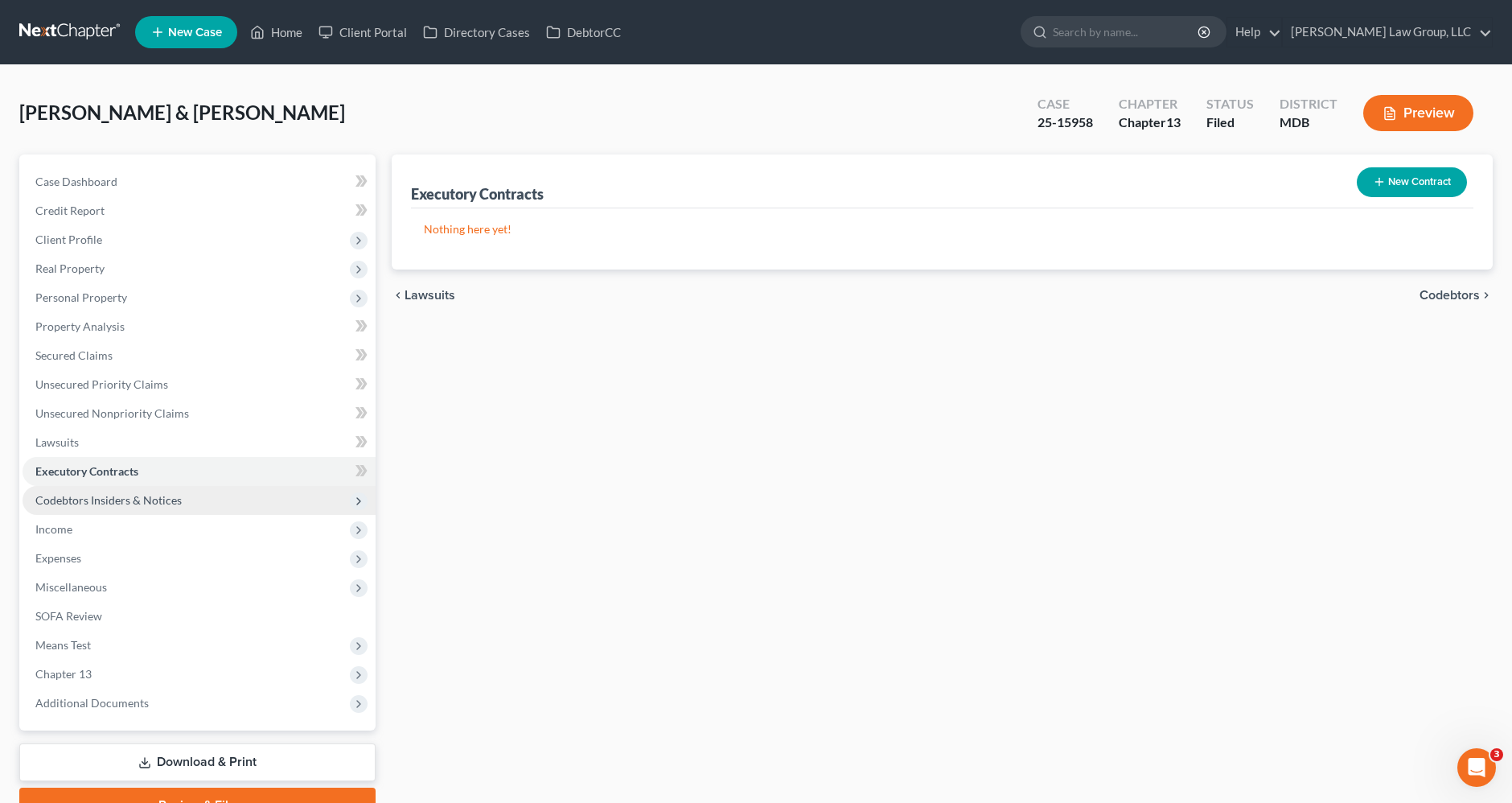
click at [81, 502] on span "Codebtors Insiders & Notices" at bounding box center [108, 500] width 146 height 14
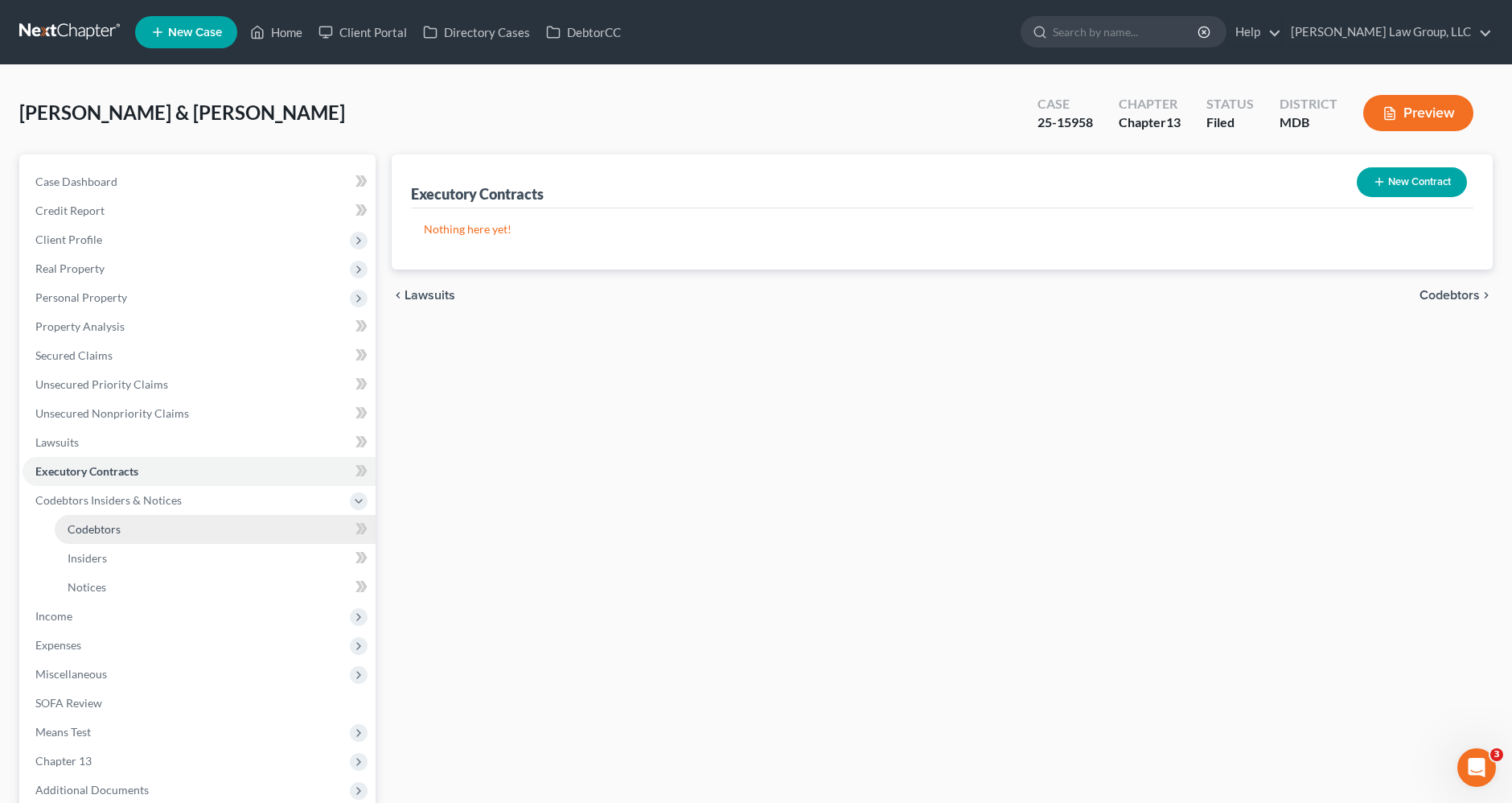
click at [84, 519] on link "Codebtors" at bounding box center [215, 529] width 321 height 29
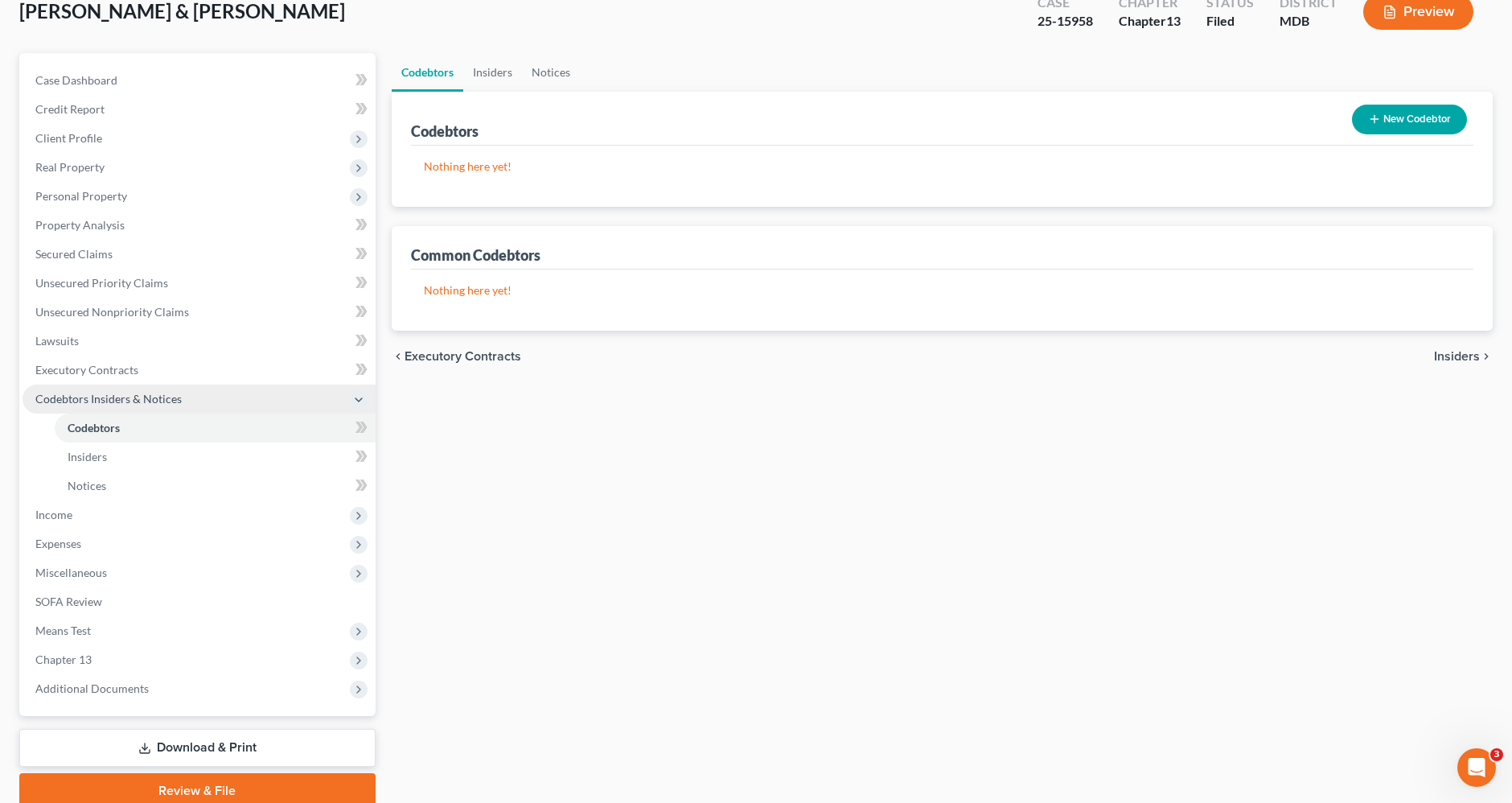
scroll to position [166, 0]
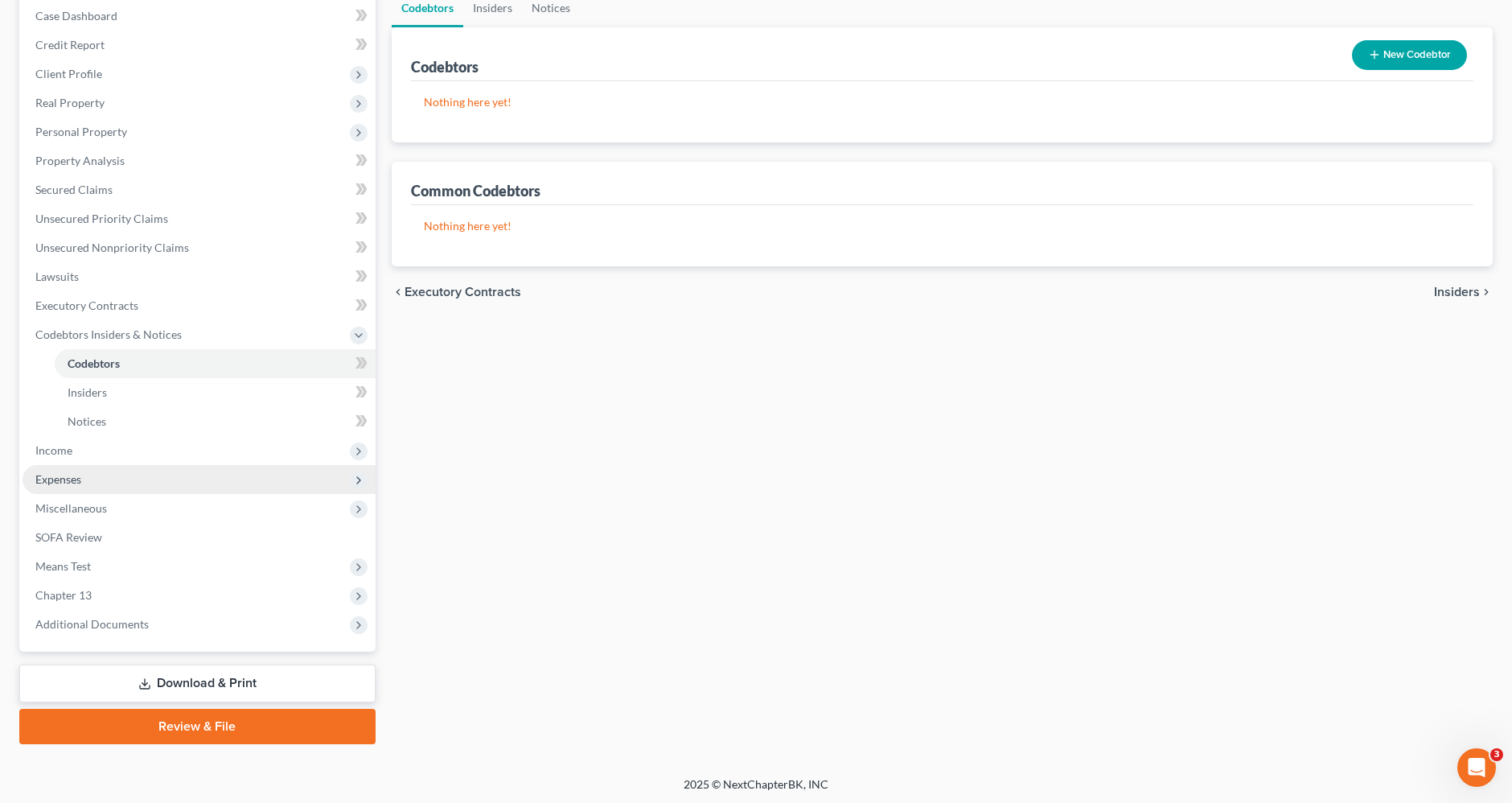
click at [86, 486] on span "Expenses" at bounding box center [199, 480] width 354 height 29
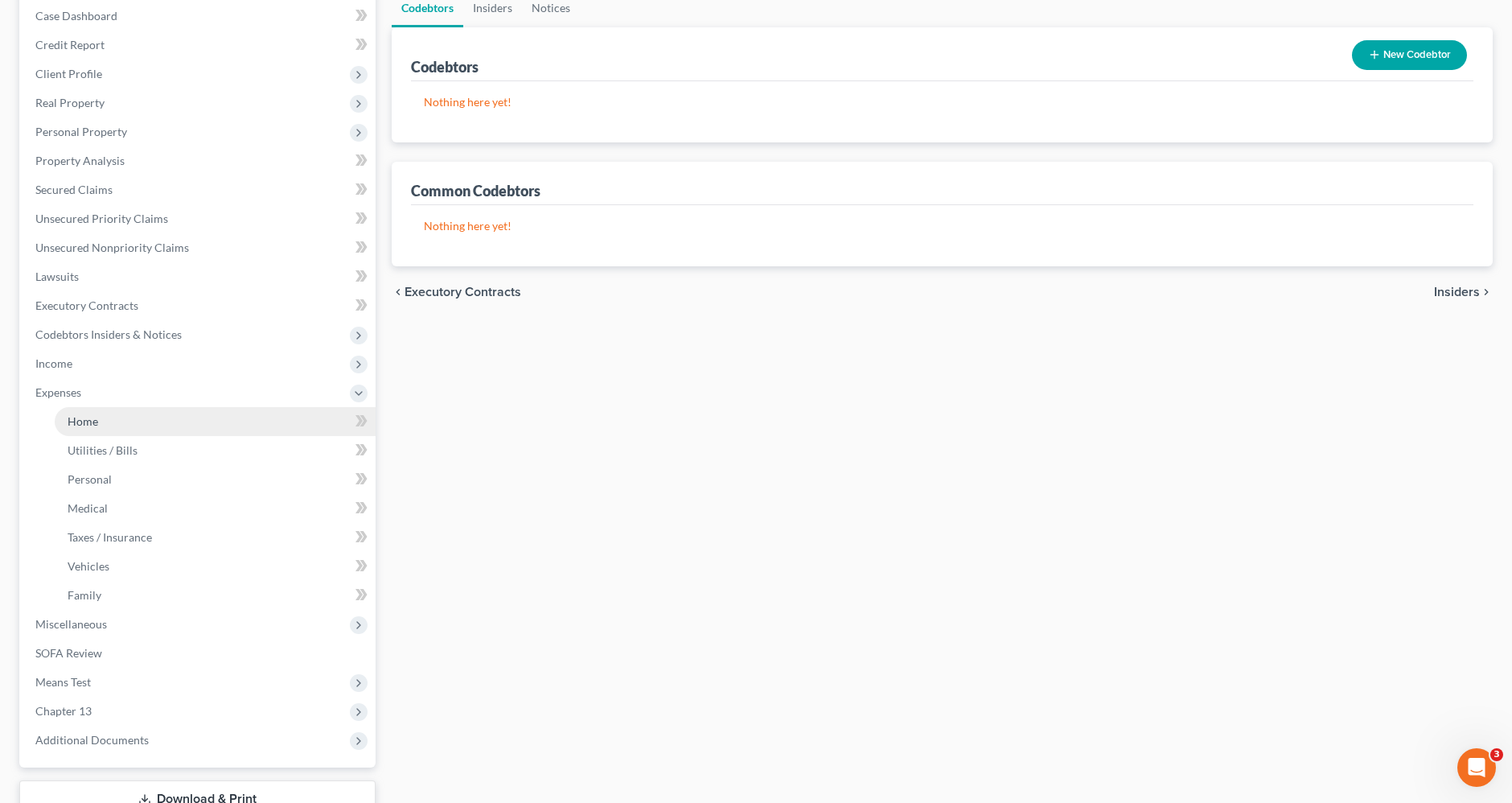
click at [87, 422] on span "Home" at bounding box center [82, 421] width 30 height 14
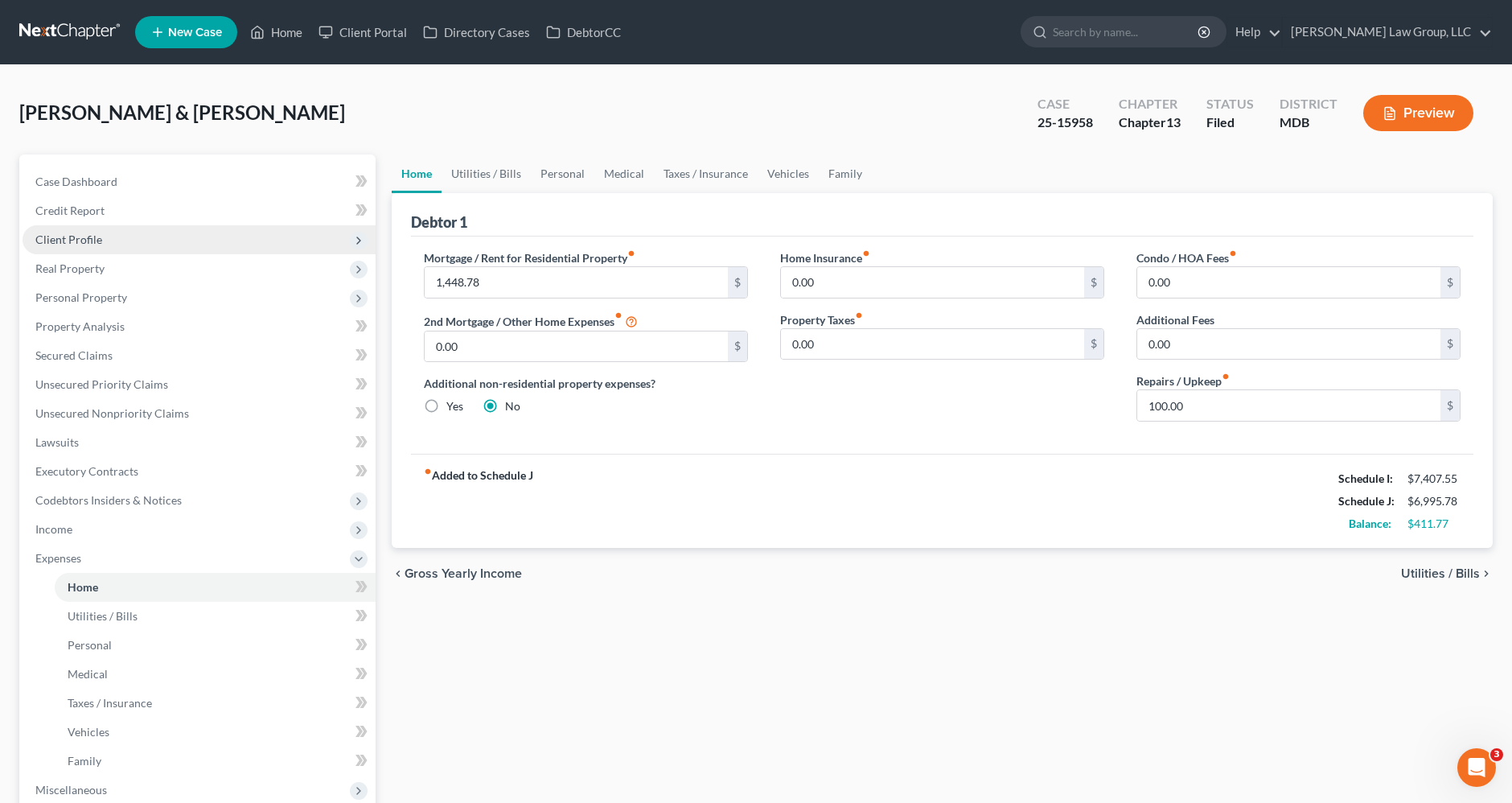
click at [82, 238] on span "Client Profile" at bounding box center [69, 239] width 67 height 14
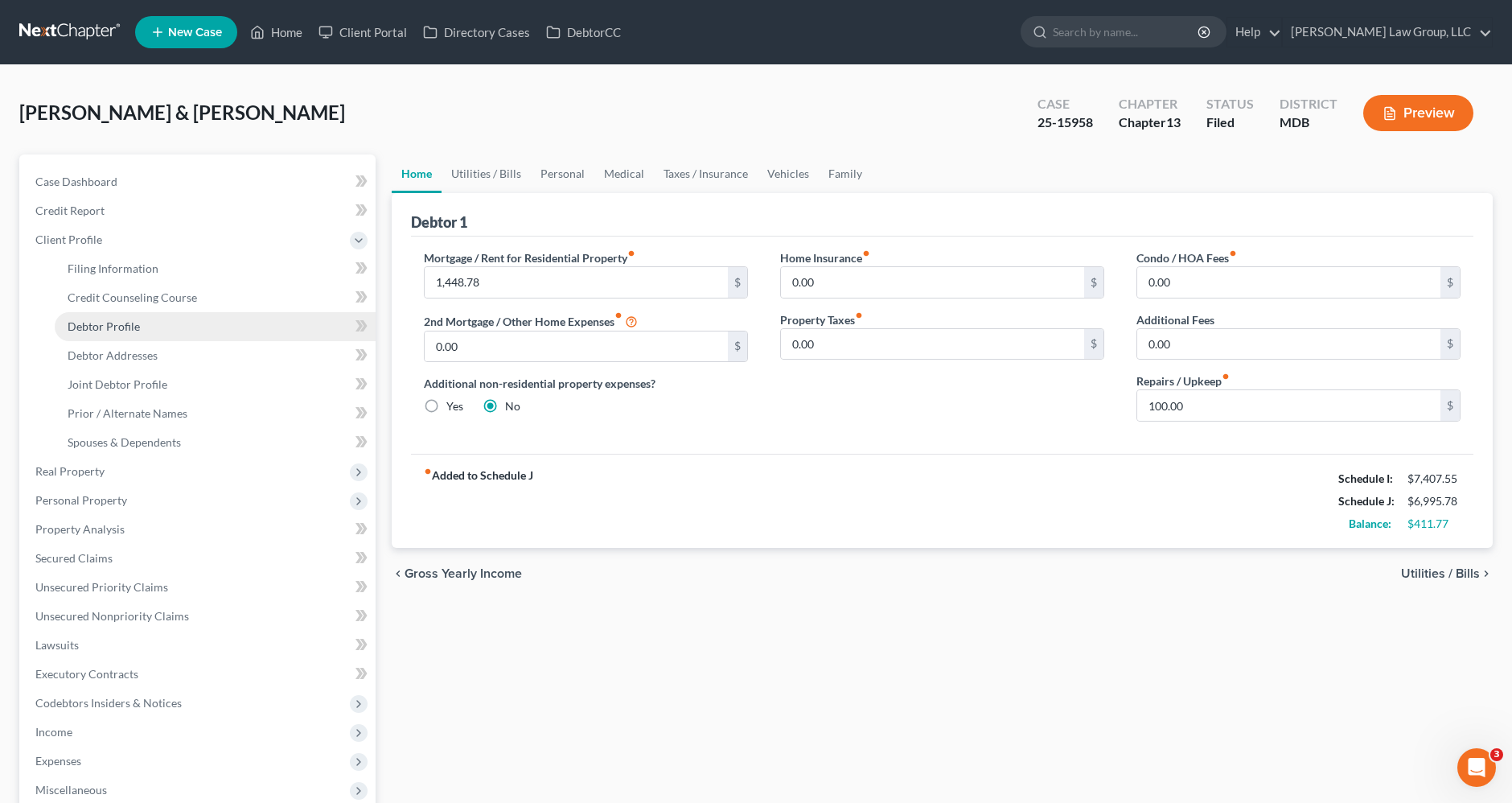
click at [127, 319] on span "Debtor Profile" at bounding box center [104, 326] width 73 height 14
select select "1"
select select "3"
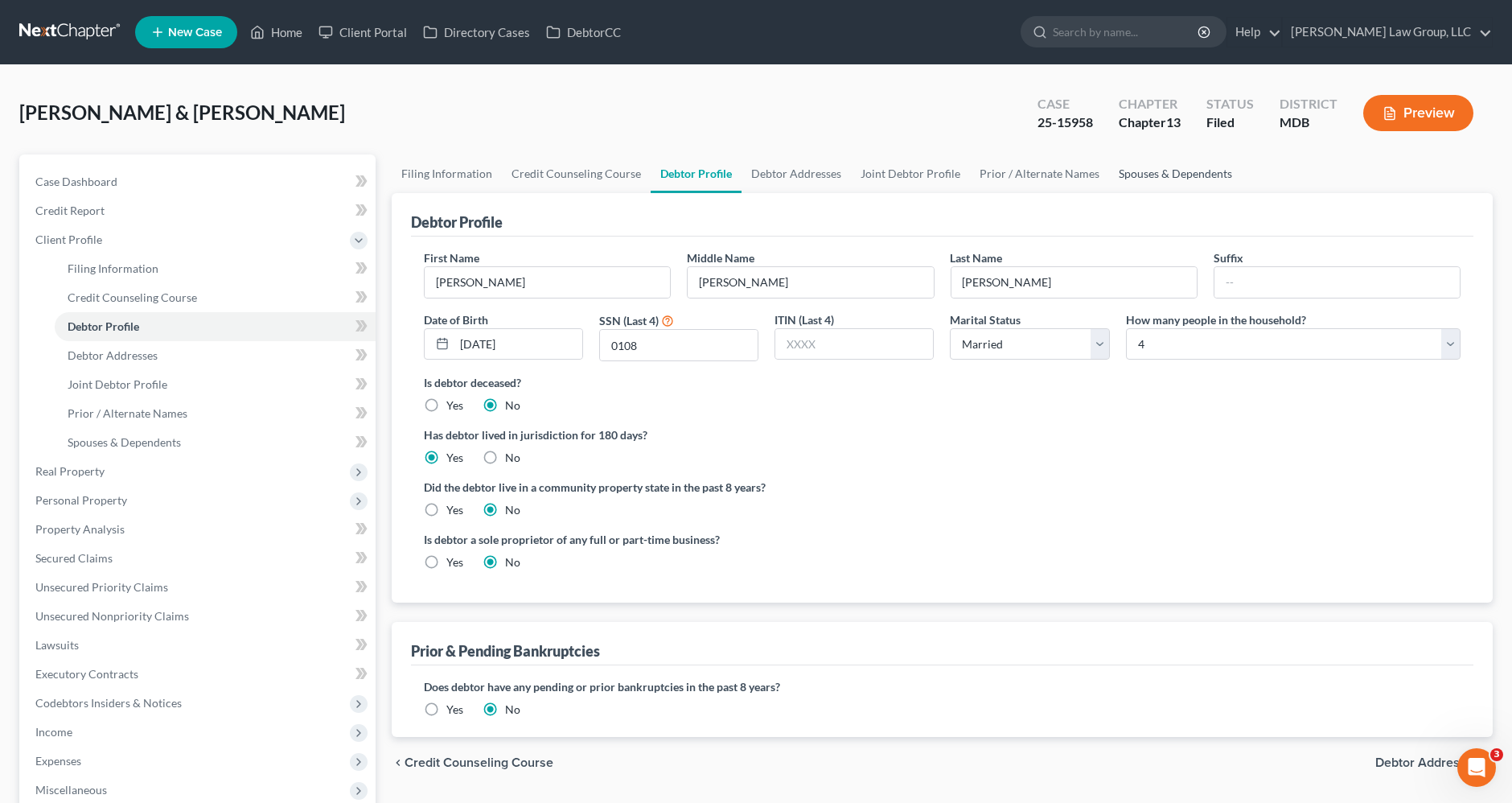
click at [1156, 158] on link "Spouses & Dependents" at bounding box center [1176, 173] width 133 height 38
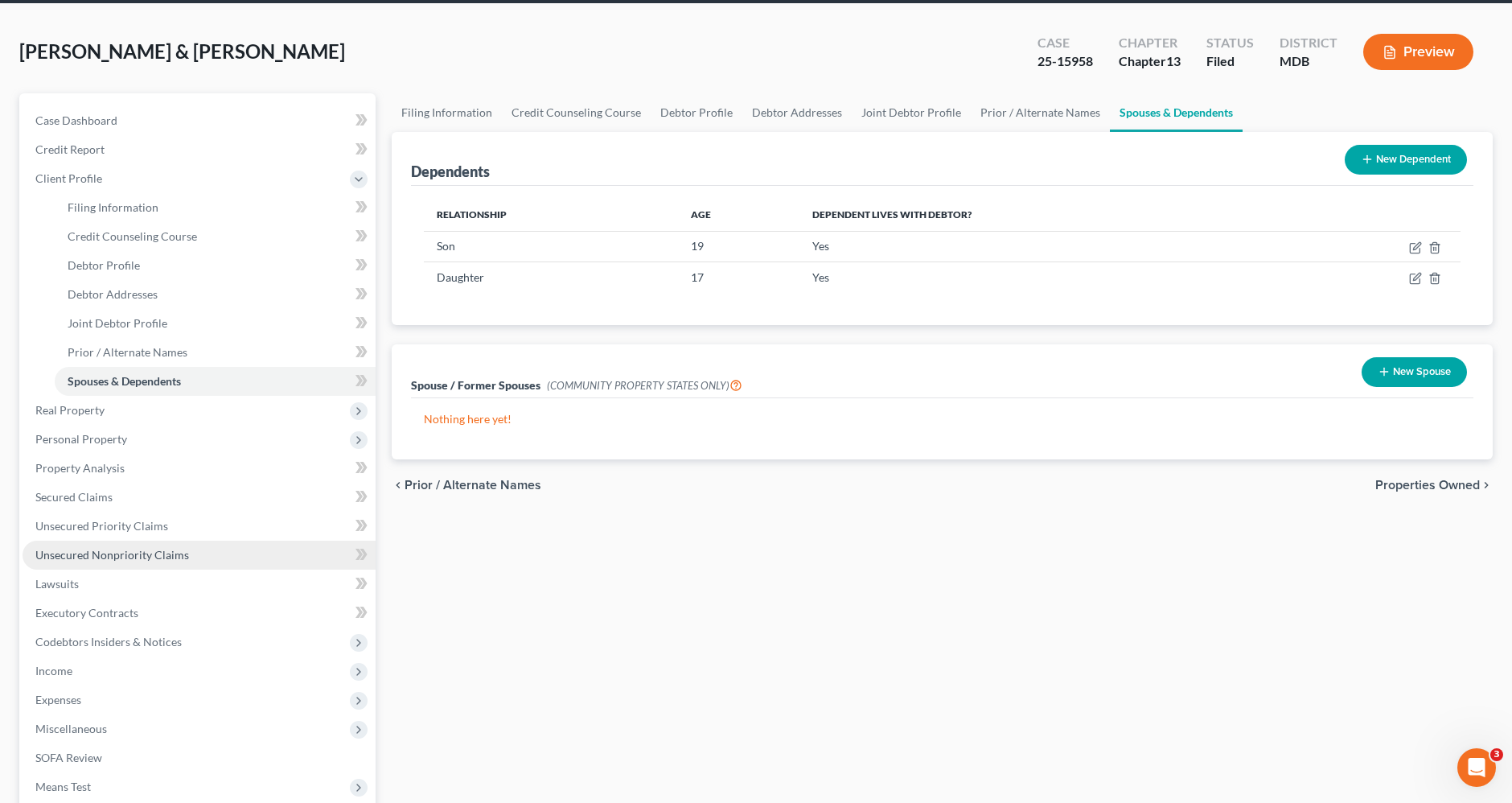
scroll to position [89, 0]
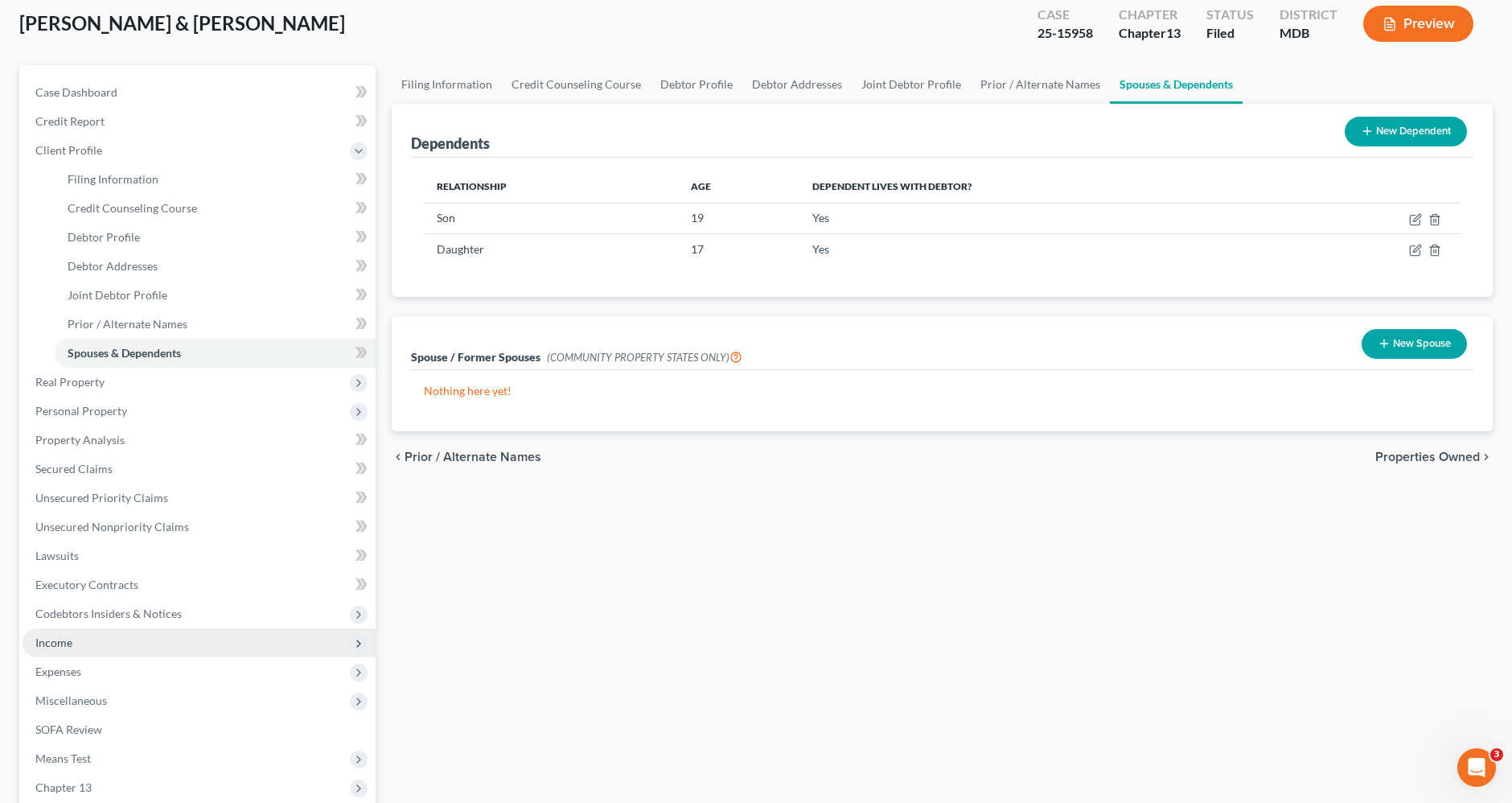
click at [105, 646] on span "Income" at bounding box center [199, 643] width 354 height 29
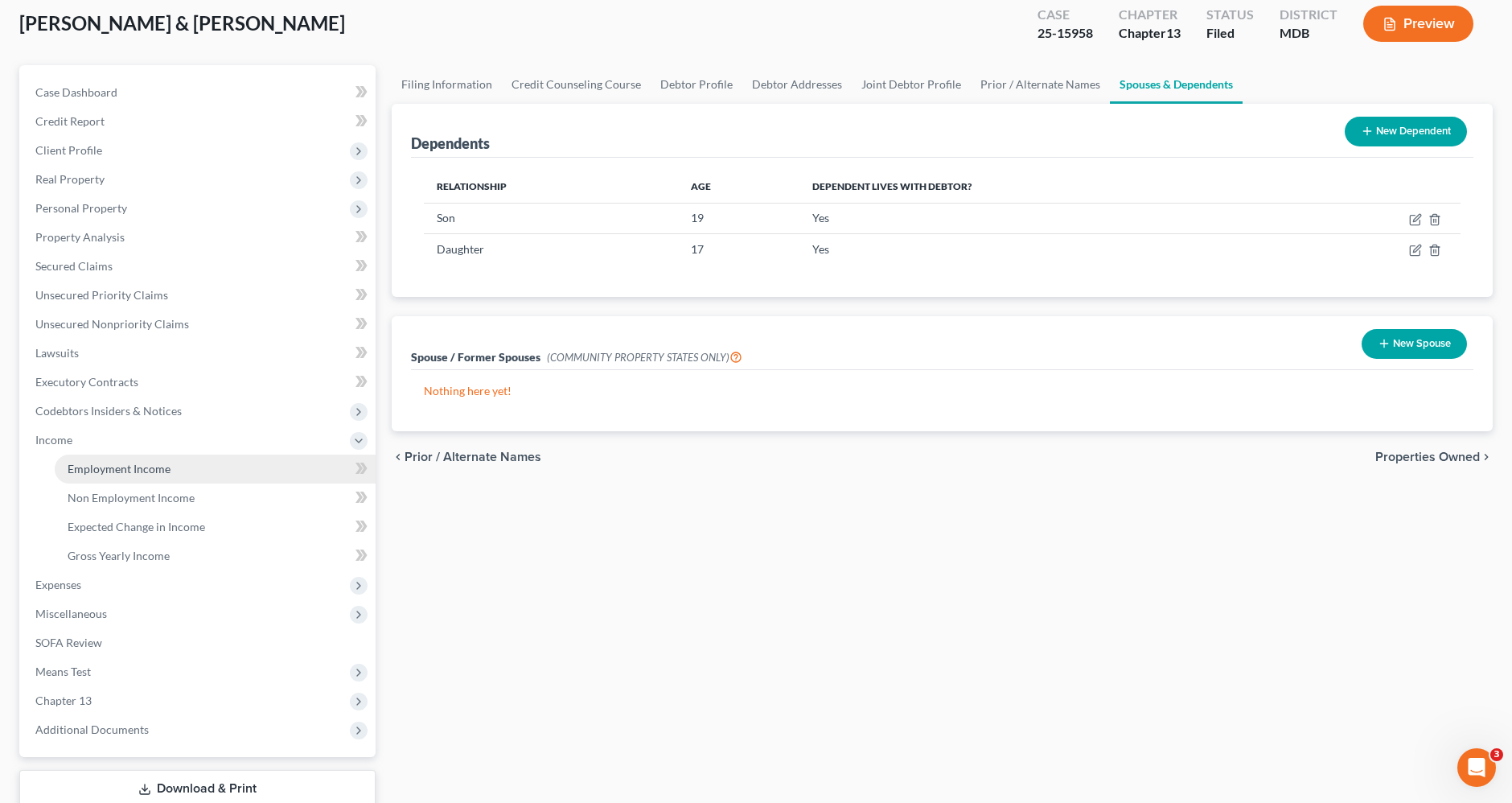
click at [110, 468] on span "Employment Income" at bounding box center [119, 469] width 103 height 14
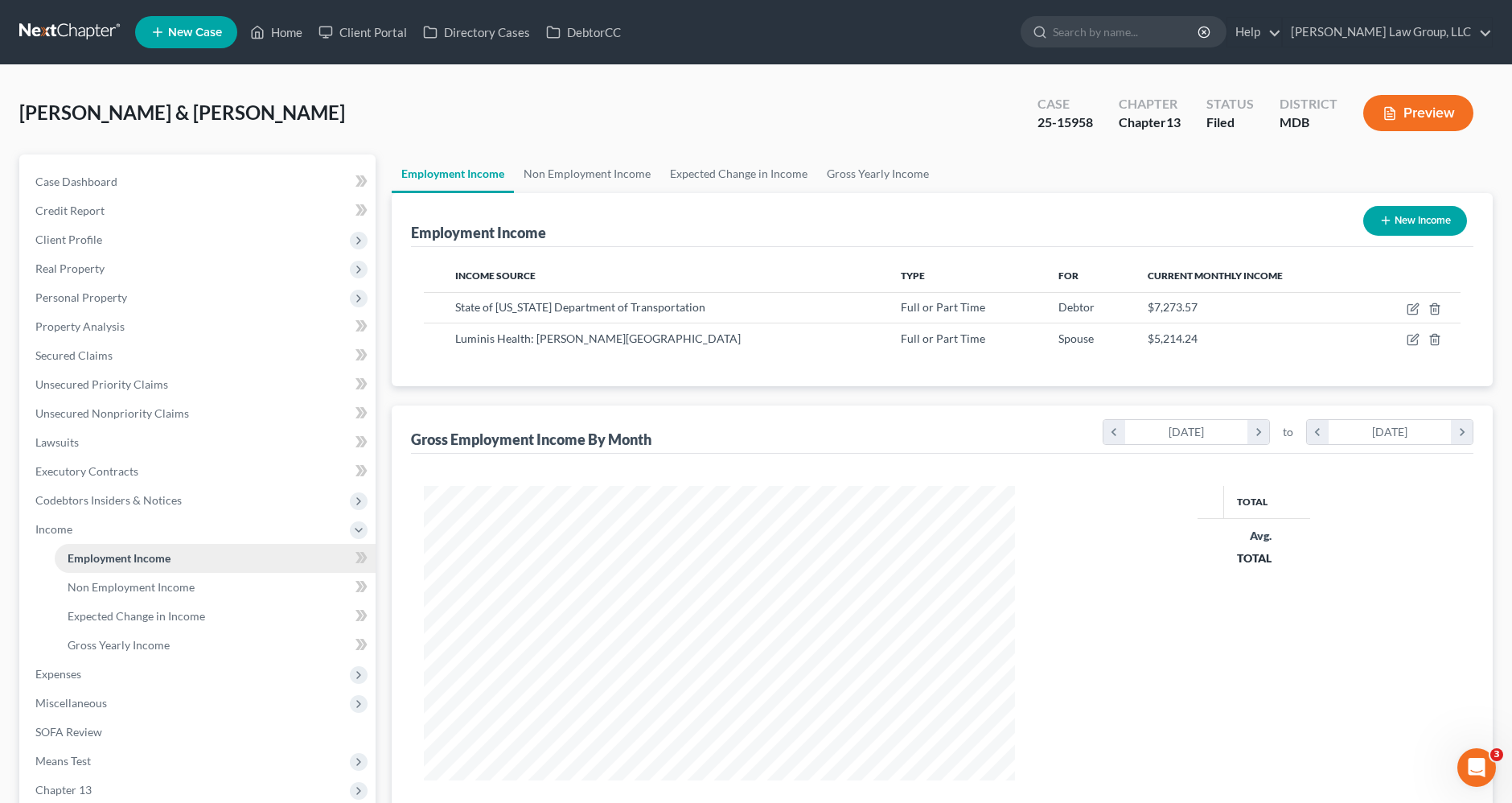
scroll to position [294, 623]
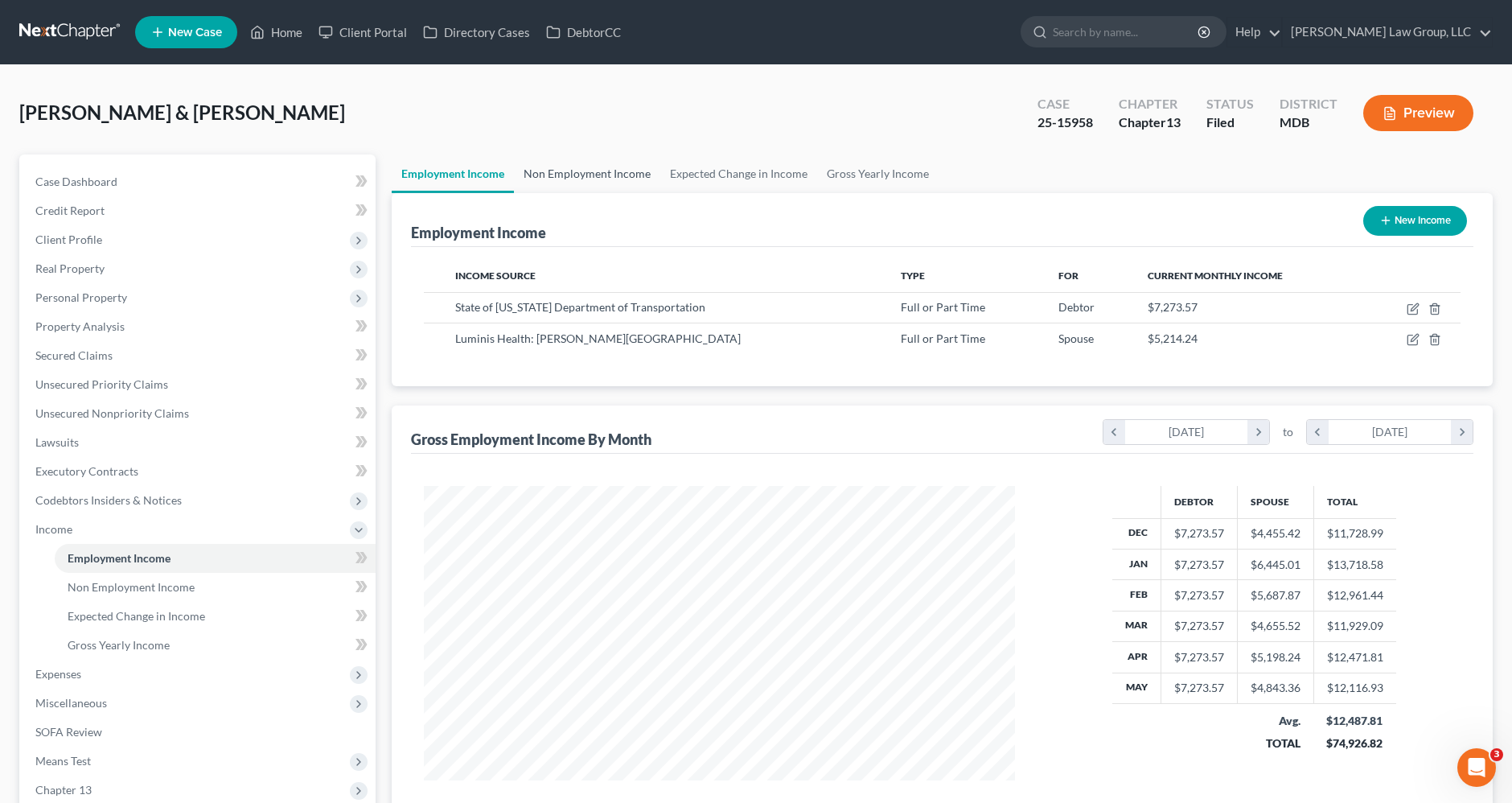
click at [572, 176] on link "Non Employment Income" at bounding box center [587, 173] width 146 height 38
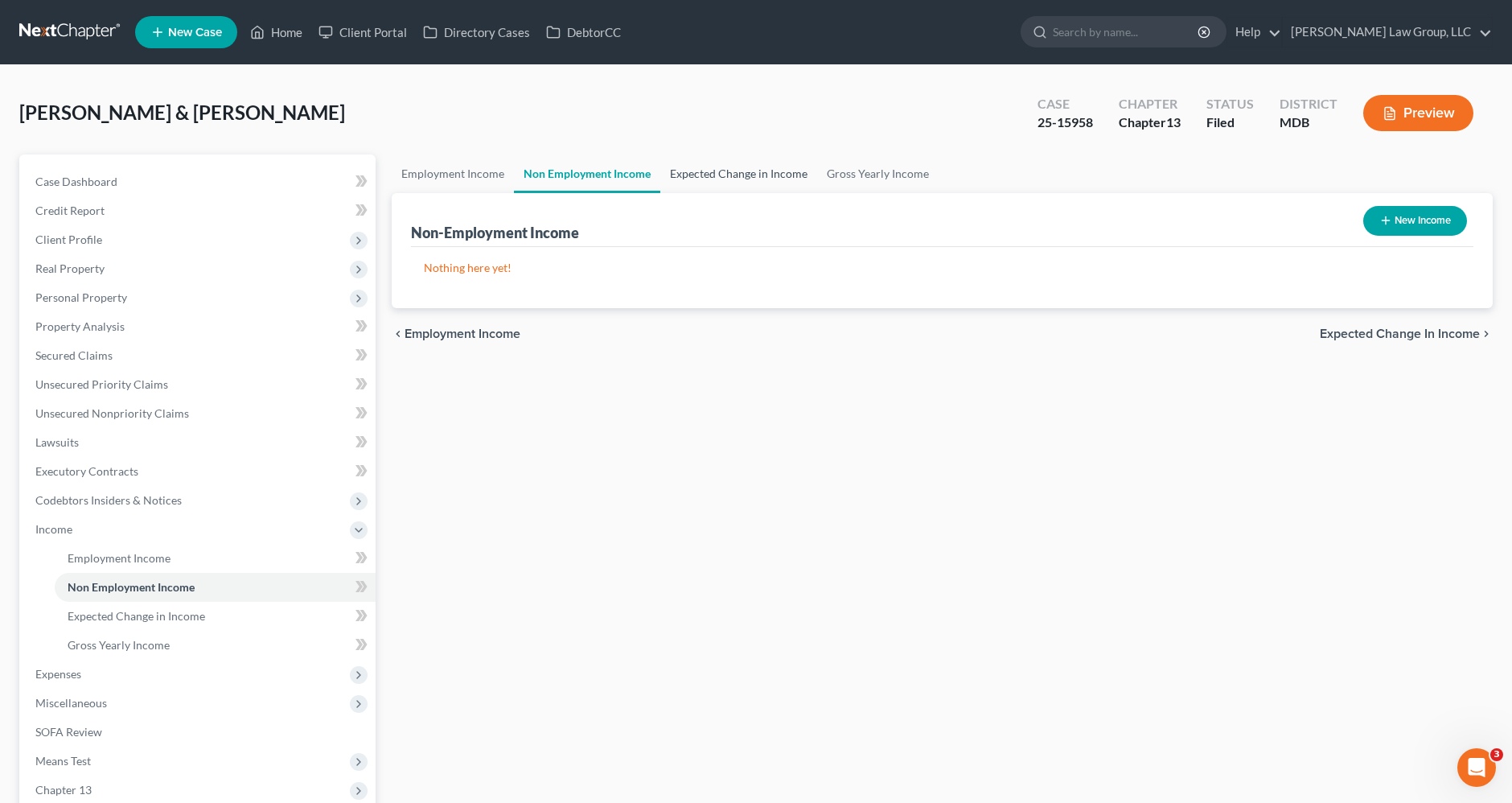
click at [693, 160] on link "Expected Change in Income" at bounding box center [739, 173] width 157 height 38
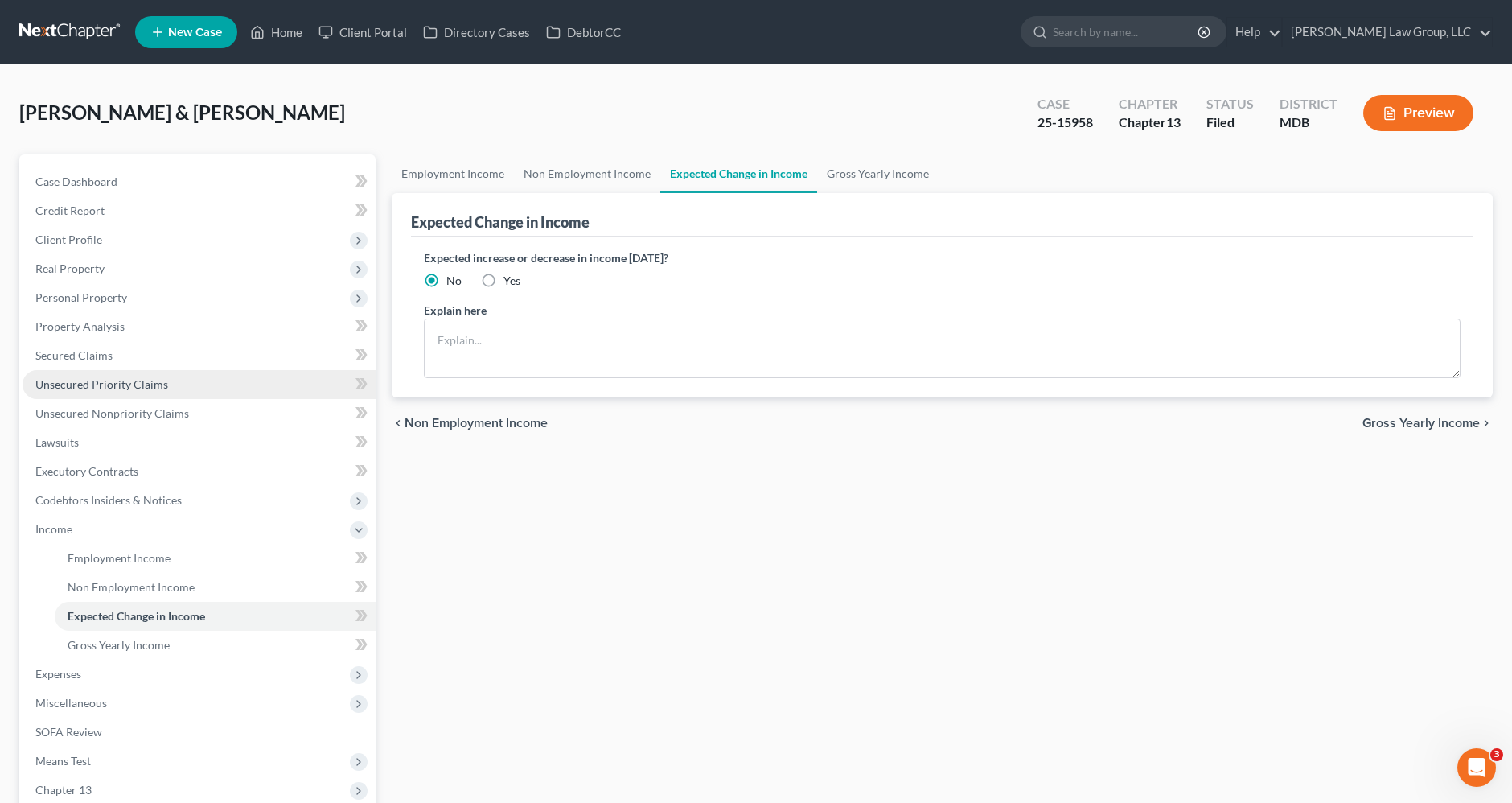
scroll to position [194, 0]
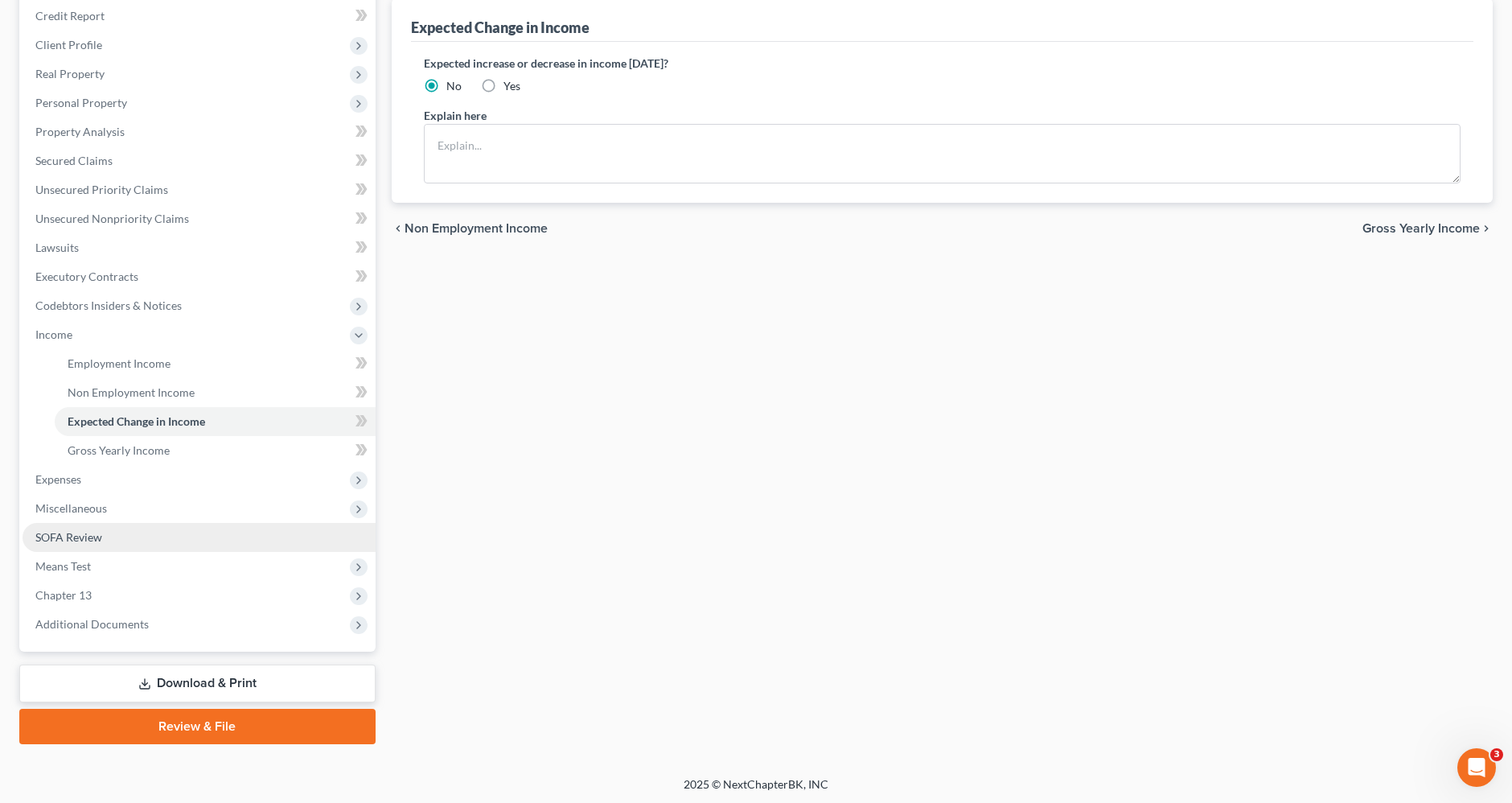
click at [119, 534] on link "SOFA Review" at bounding box center [199, 537] width 354 height 29
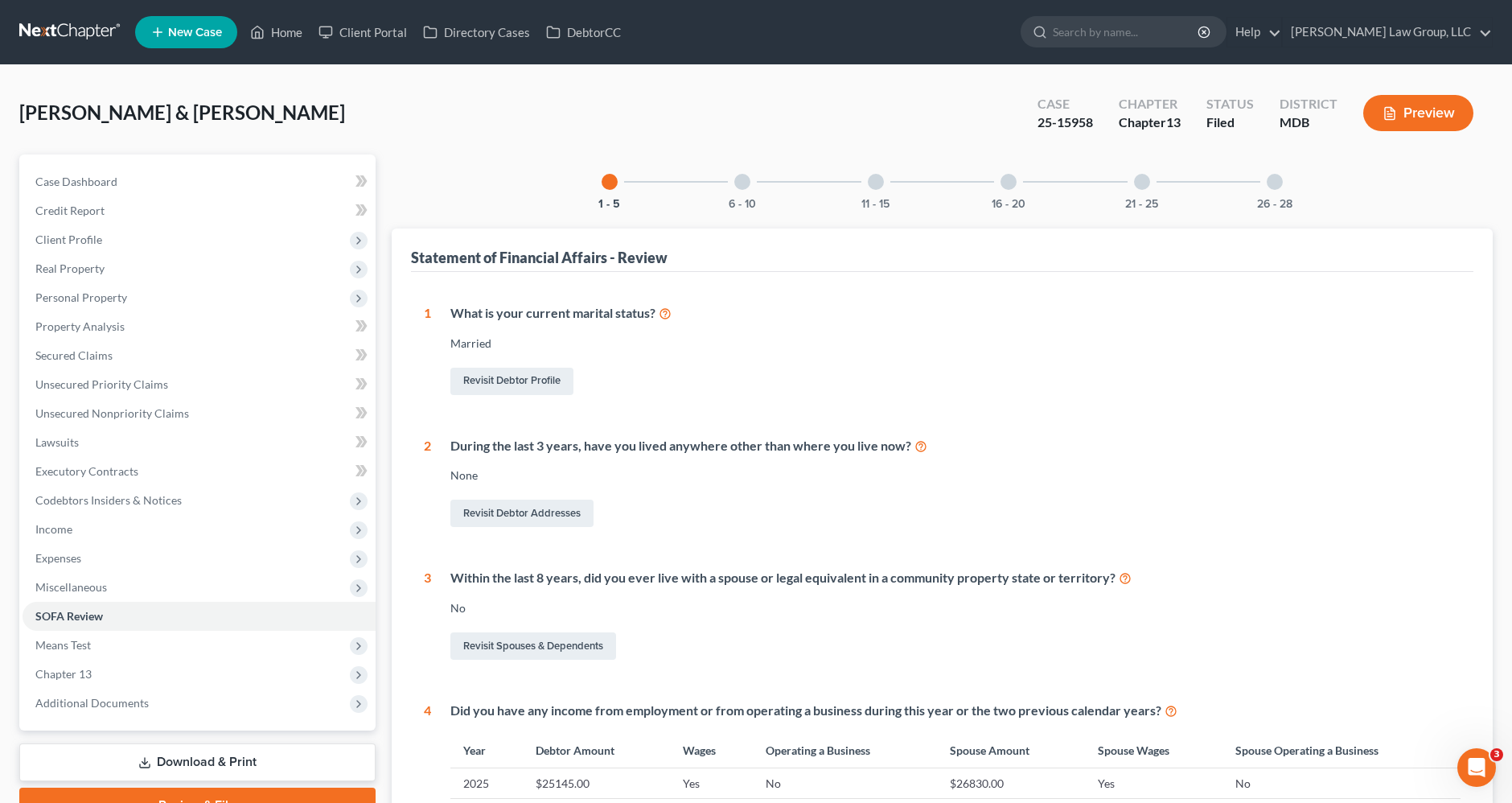
click at [736, 187] on div "6 - 10" at bounding box center [742, 181] width 55 height 55
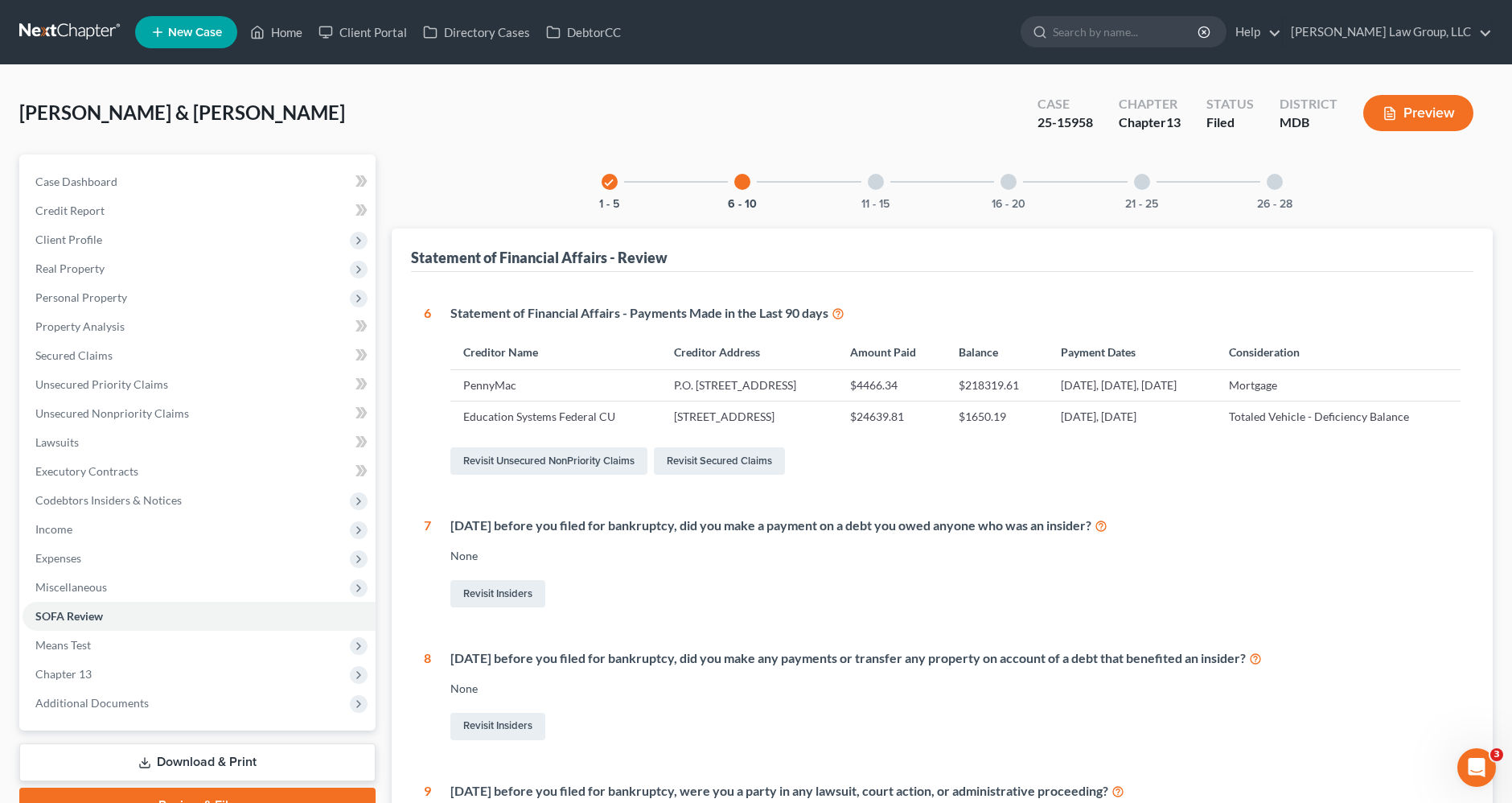
click at [616, 175] on div "check 1 - 5" at bounding box center [609, 181] width 55 height 55
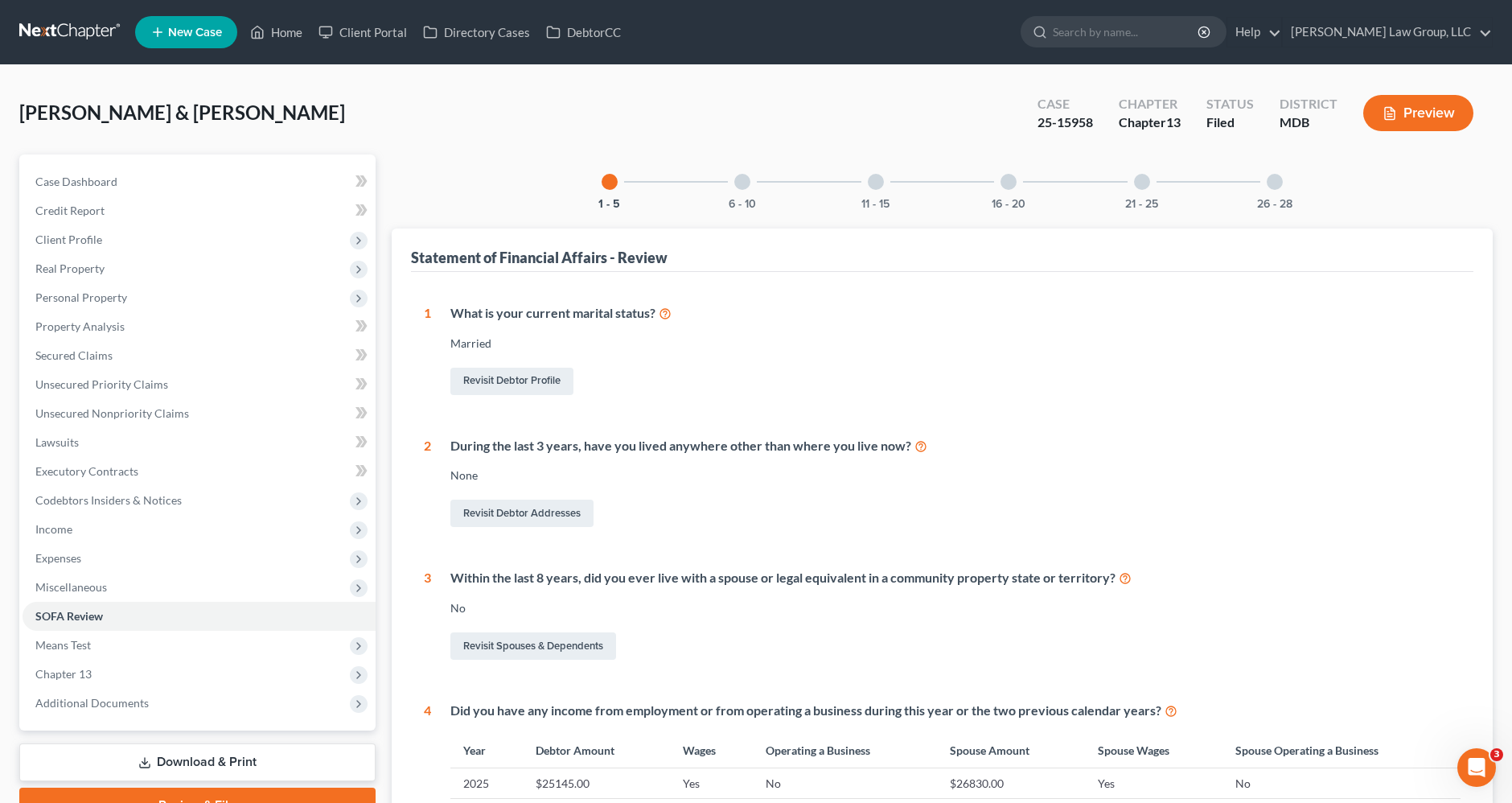
click at [754, 188] on div "6 - 10" at bounding box center [742, 181] width 55 height 55
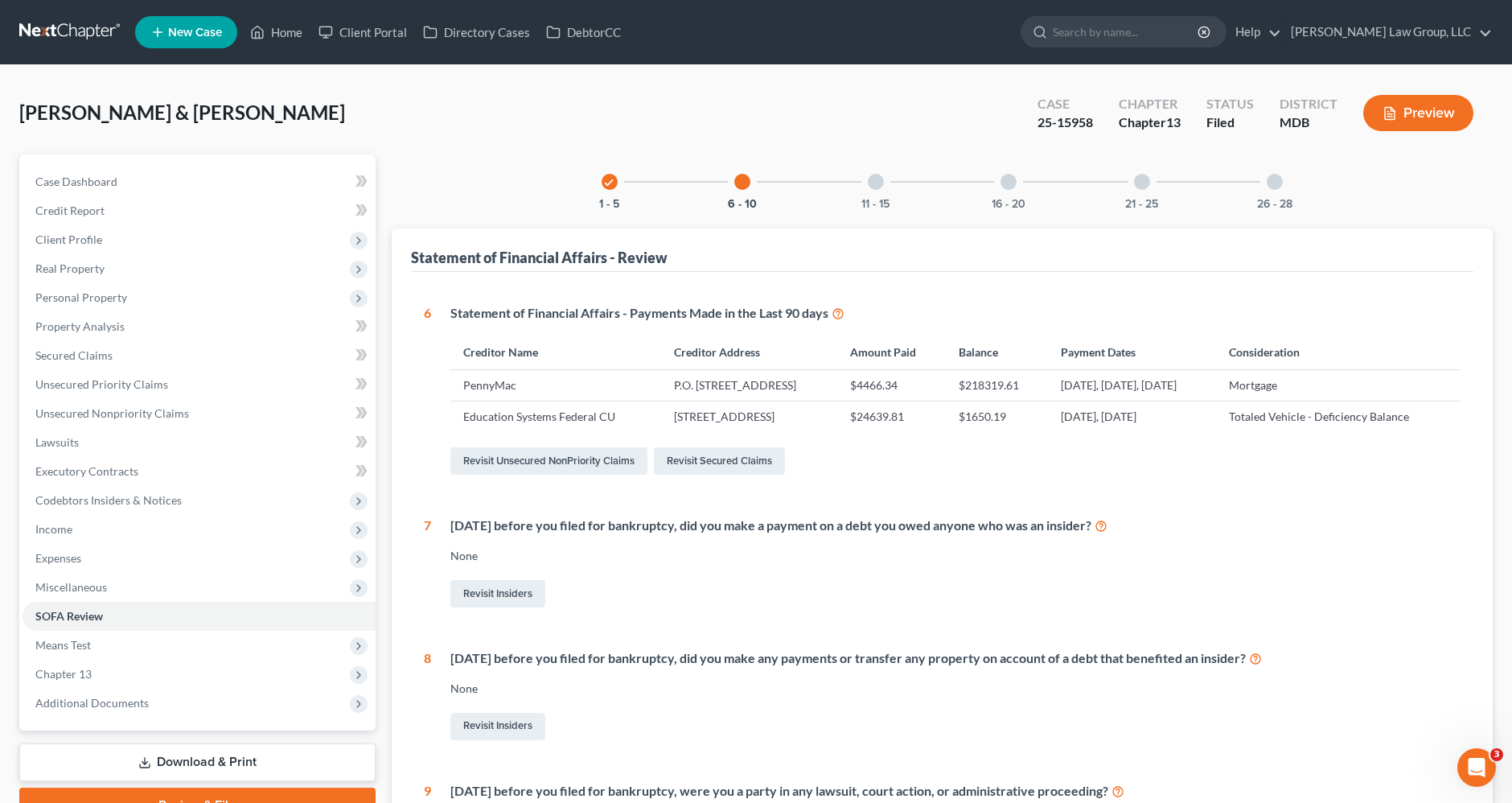
click at [875, 183] on div at bounding box center [876, 182] width 16 height 16
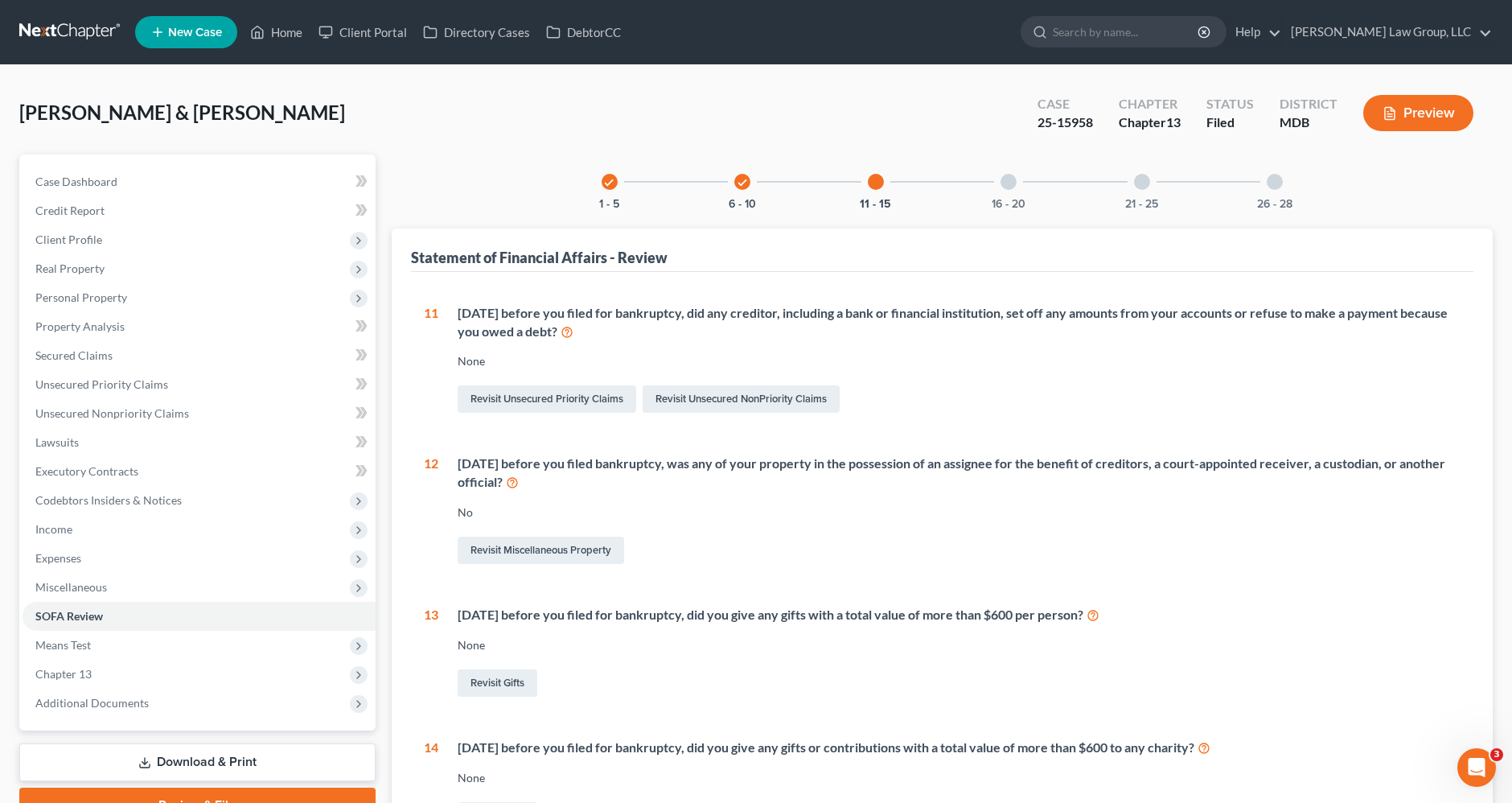
click at [1007, 180] on div at bounding box center [1009, 182] width 16 height 16
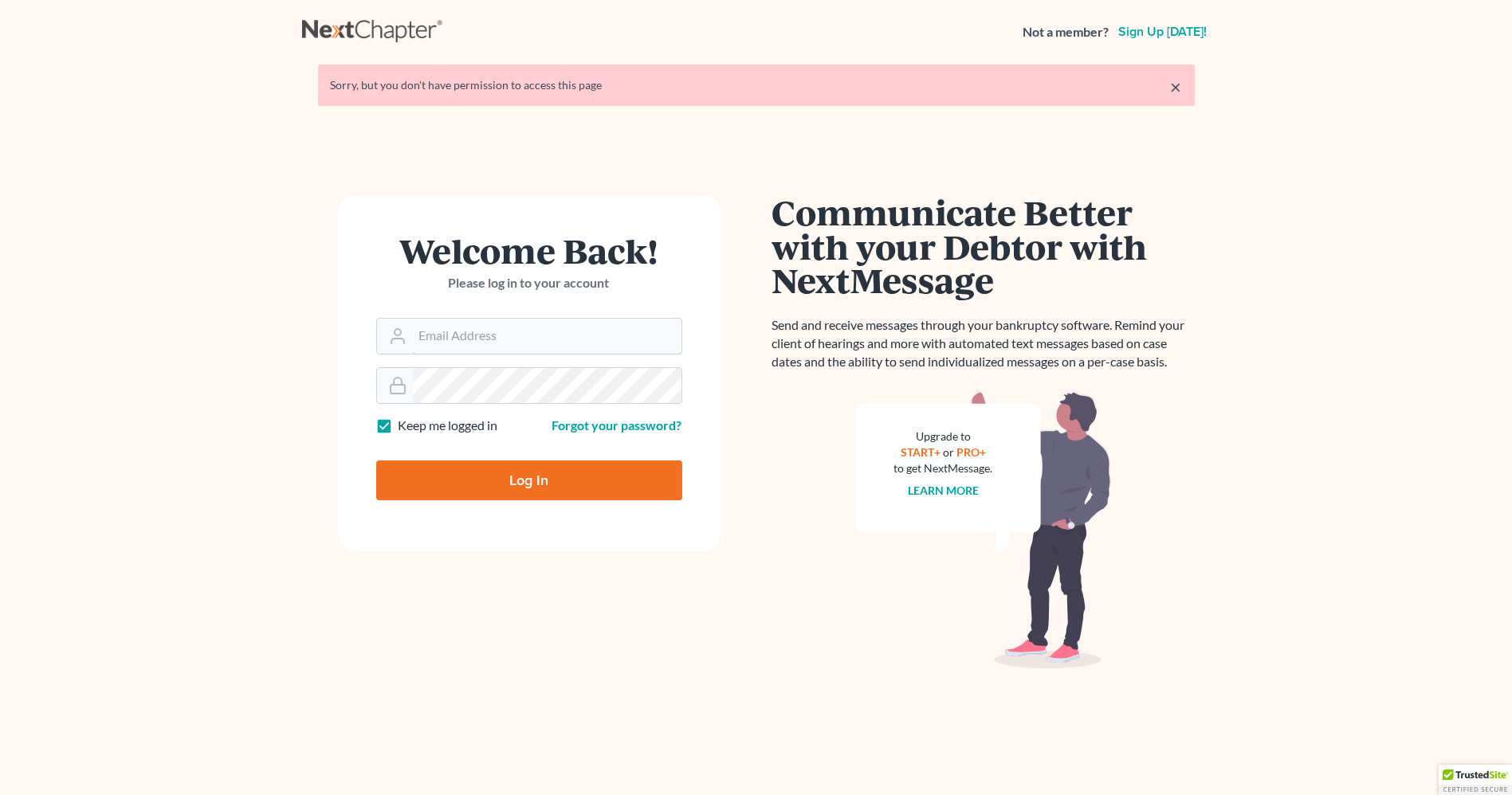
type input "[EMAIL_ADDRESS][DOMAIN_NAME]"
click at [508, 483] on input "Log In" at bounding box center [529, 480] width 306 height 40
type input "Thinking..."
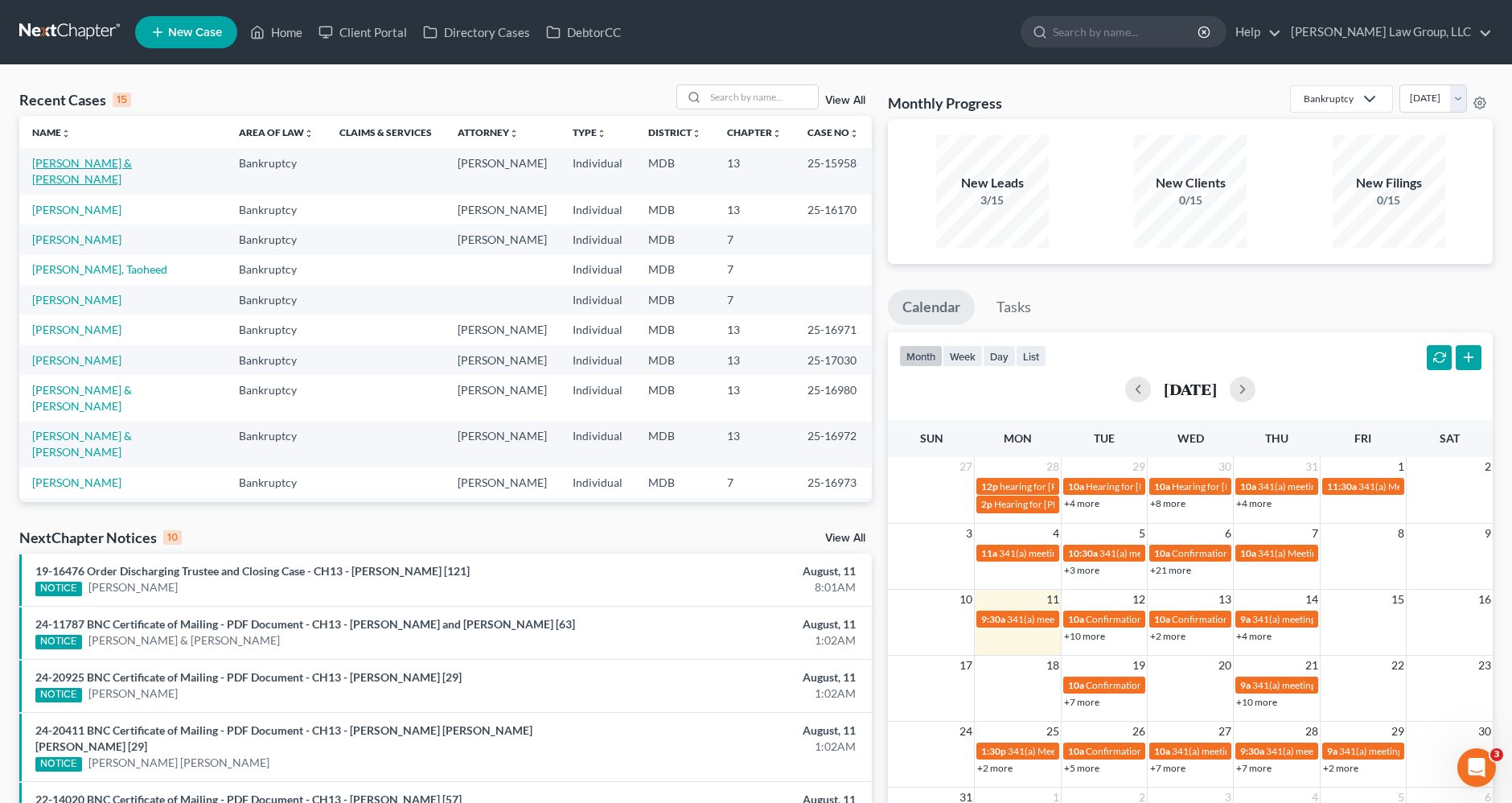
click at [131, 157] on link "Watson, Jason & Somers" at bounding box center [82, 171] width 100 height 29
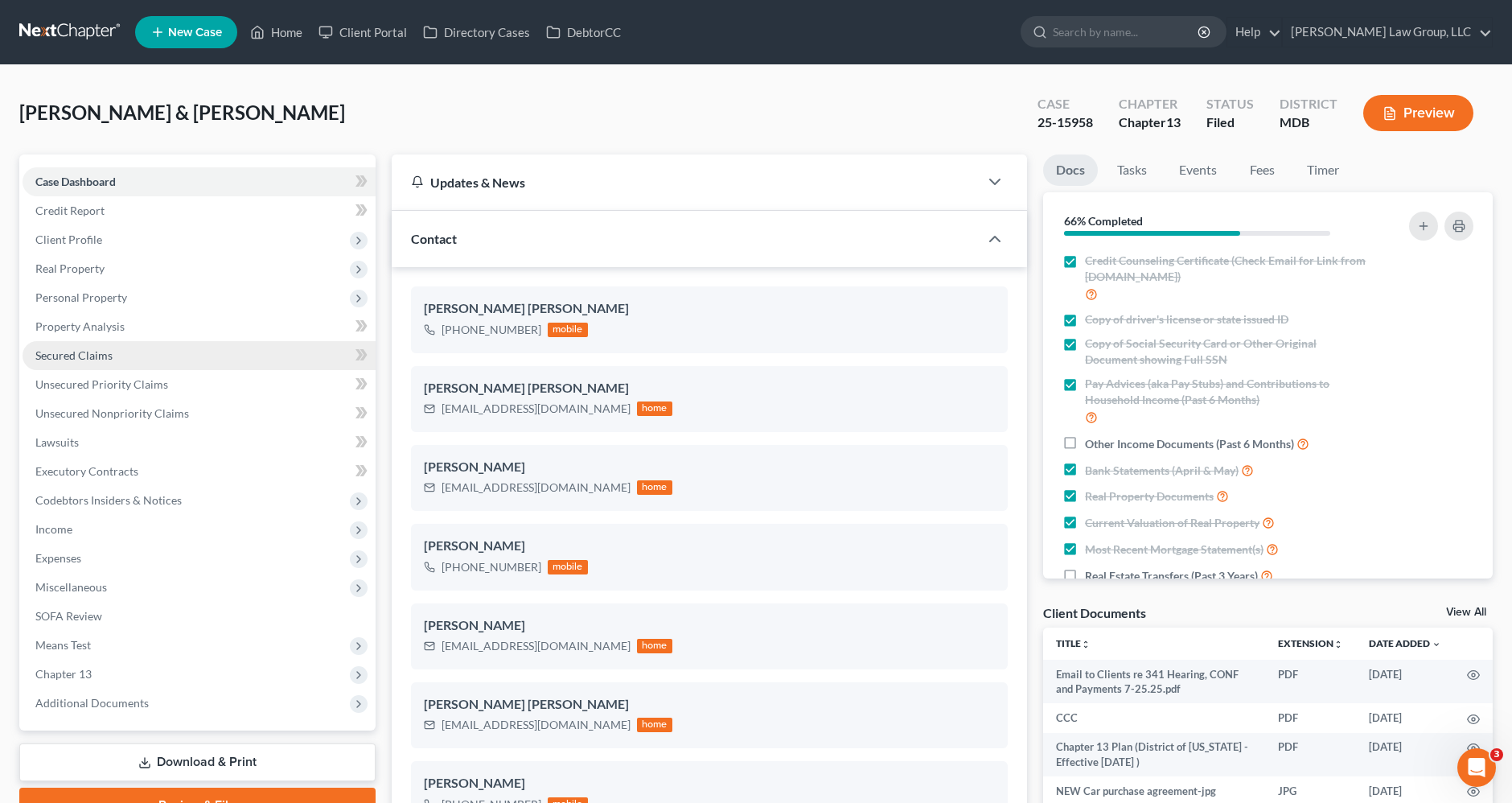
click at [109, 346] on link "Secured Claims" at bounding box center [199, 355] width 354 height 29
